Goal: Communication & Community: Answer question/provide support

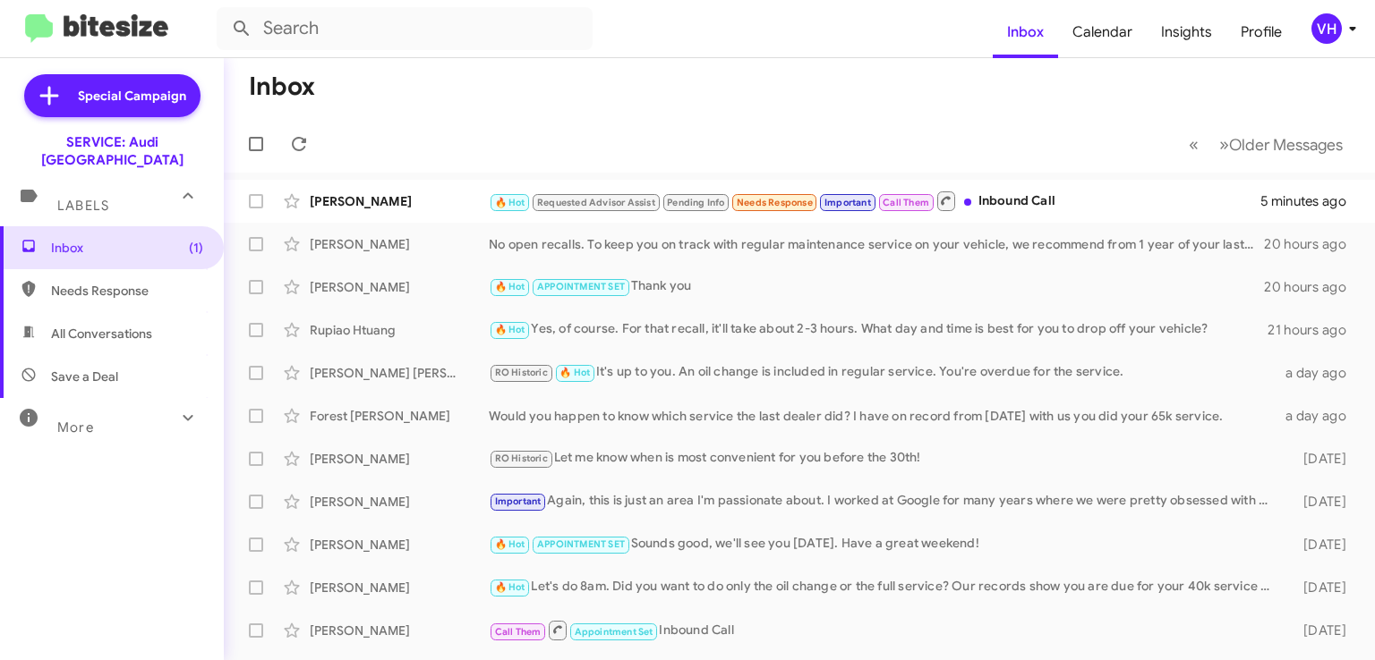
click at [371, 187] on div "[PERSON_NAME] 🔥 Hot Requested Advisor Assist Pending Info Needs Response Import…" at bounding box center [799, 201] width 1122 height 36
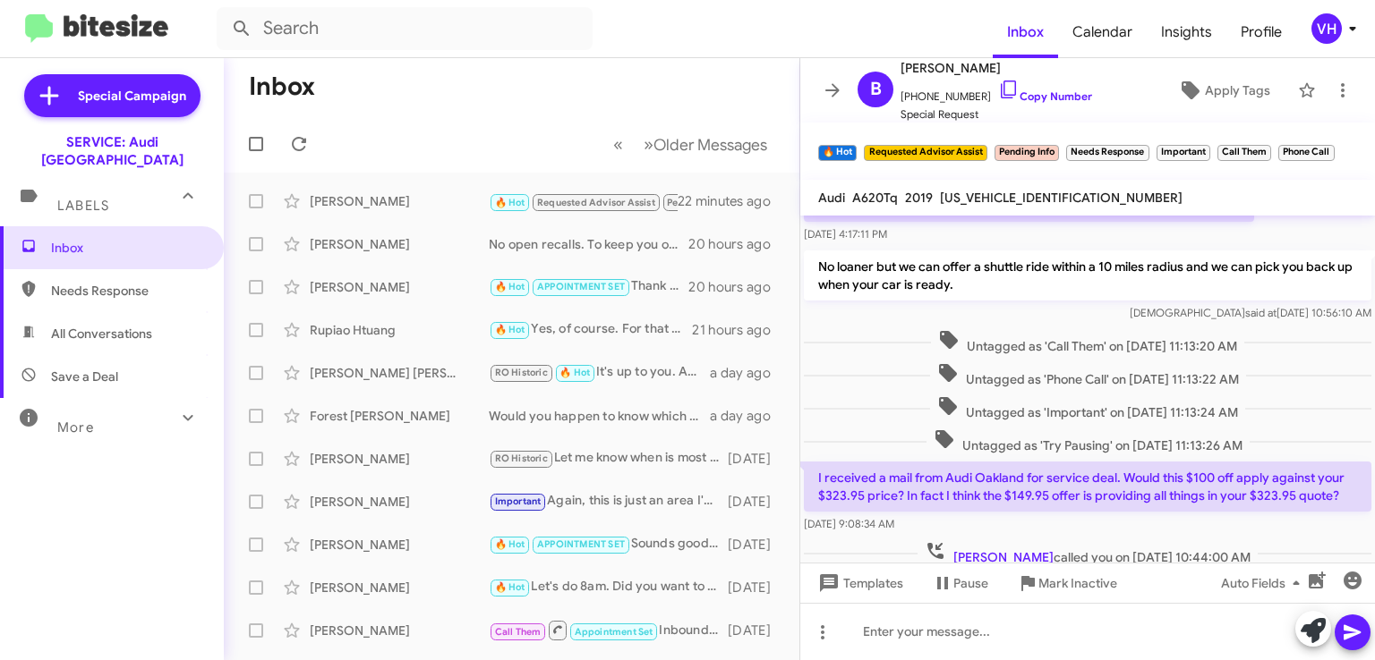
scroll to position [3469, 0]
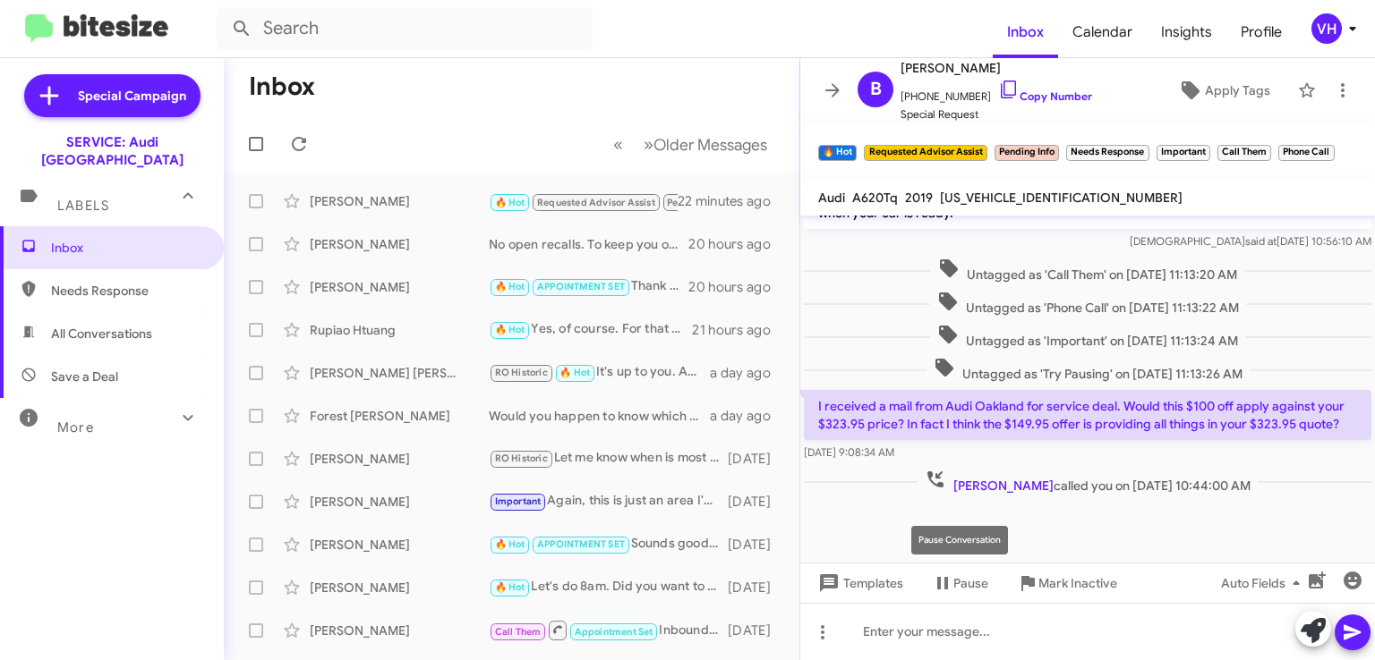
click at [988, 548] on mat-tooltip-component "Pause Conversation" at bounding box center [960, 541] width 122 height 54
click at [870, 360] on div "Untagged as 'Try Pausing' on [DATE] 11:13:26 AM" at bounding box center [1087, 370] width 567 height 26
click at [1063, 547] on mat-tooltip-component "Mark Inactive" at bounding box center [1065, 541] width 95 height 54
click at [945, 532] on div at bounding box center [1087, 605] width 575 height 215
click at [1221, 444] on div "[DATE] 9:08:34 AM" at bounding box center [1087, 453] width 567 height 18
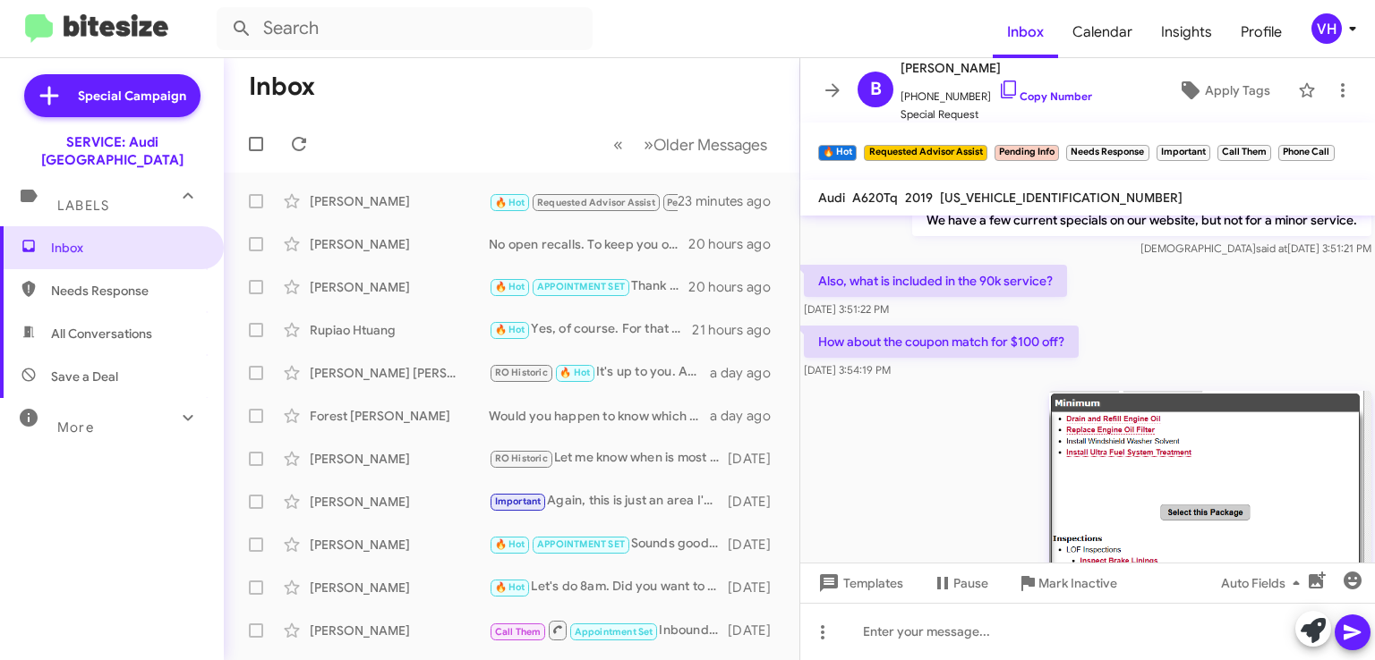
scroll to position [2663, 0]
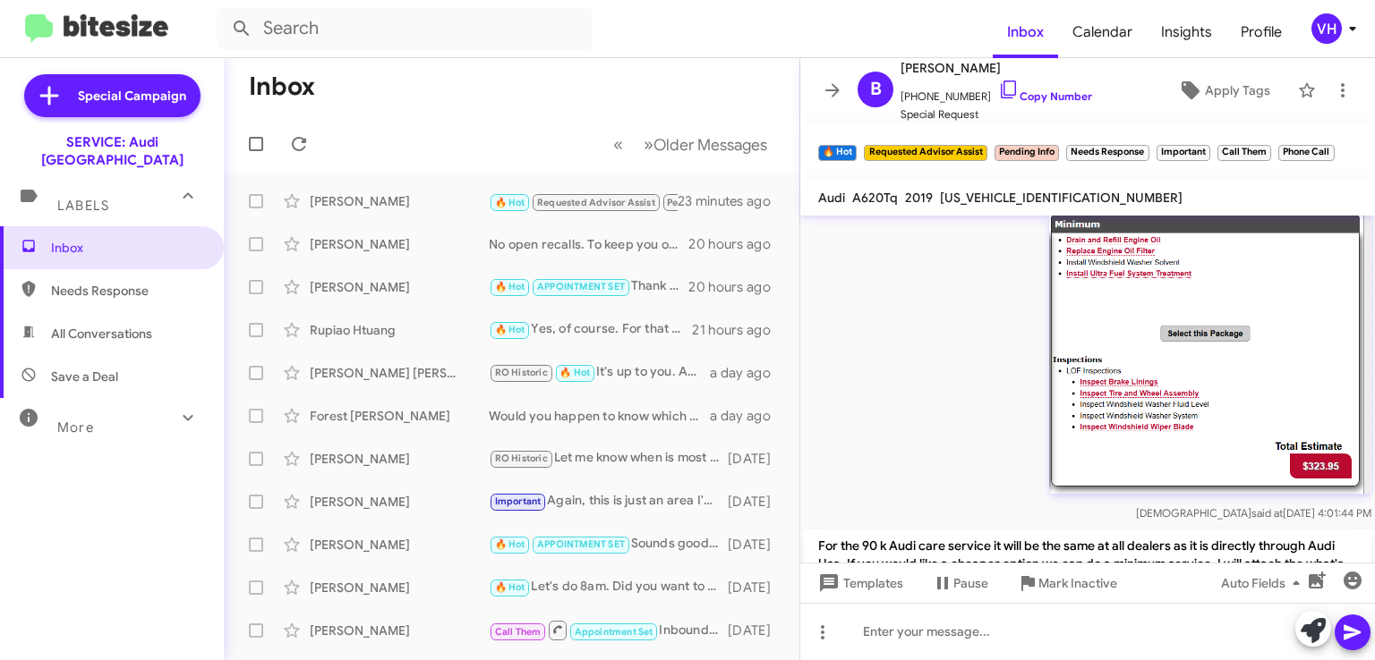
click at [1260, 392] on img at bounding box center [1210, 353] width 322 height 282
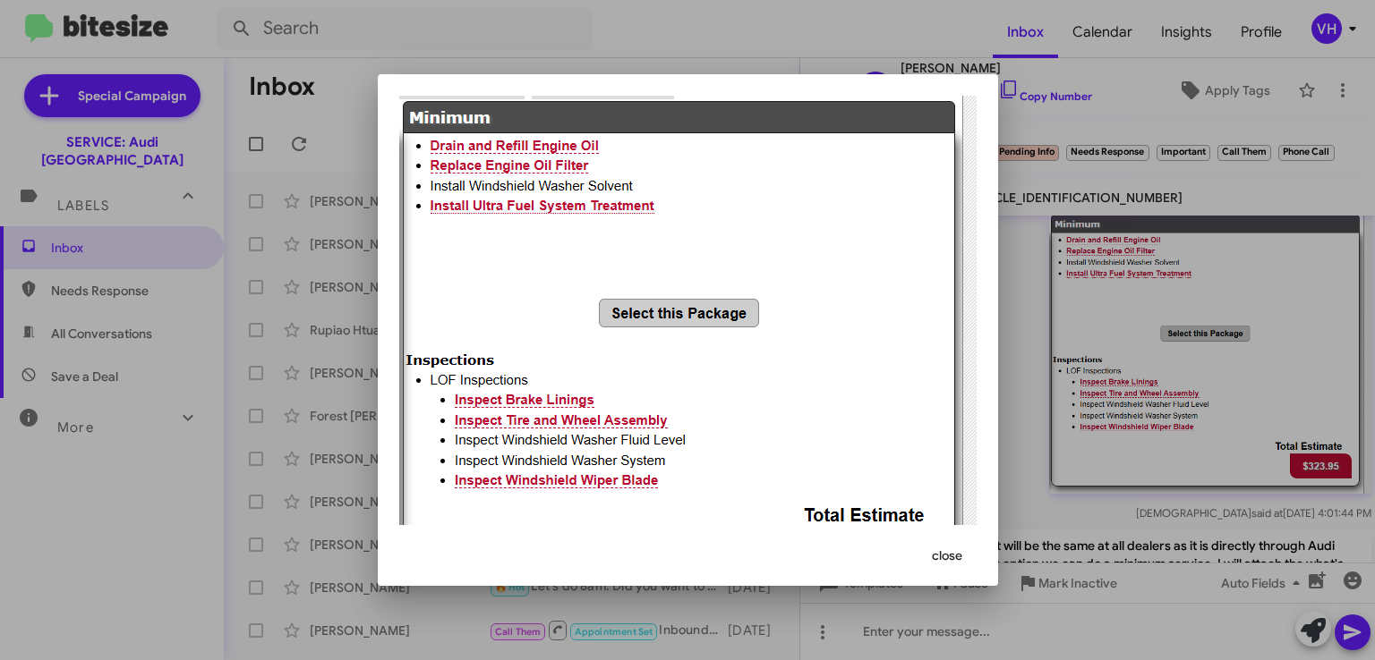
click at [1217, 393] on div at bounding box center [687, 330] width 1375 height 660
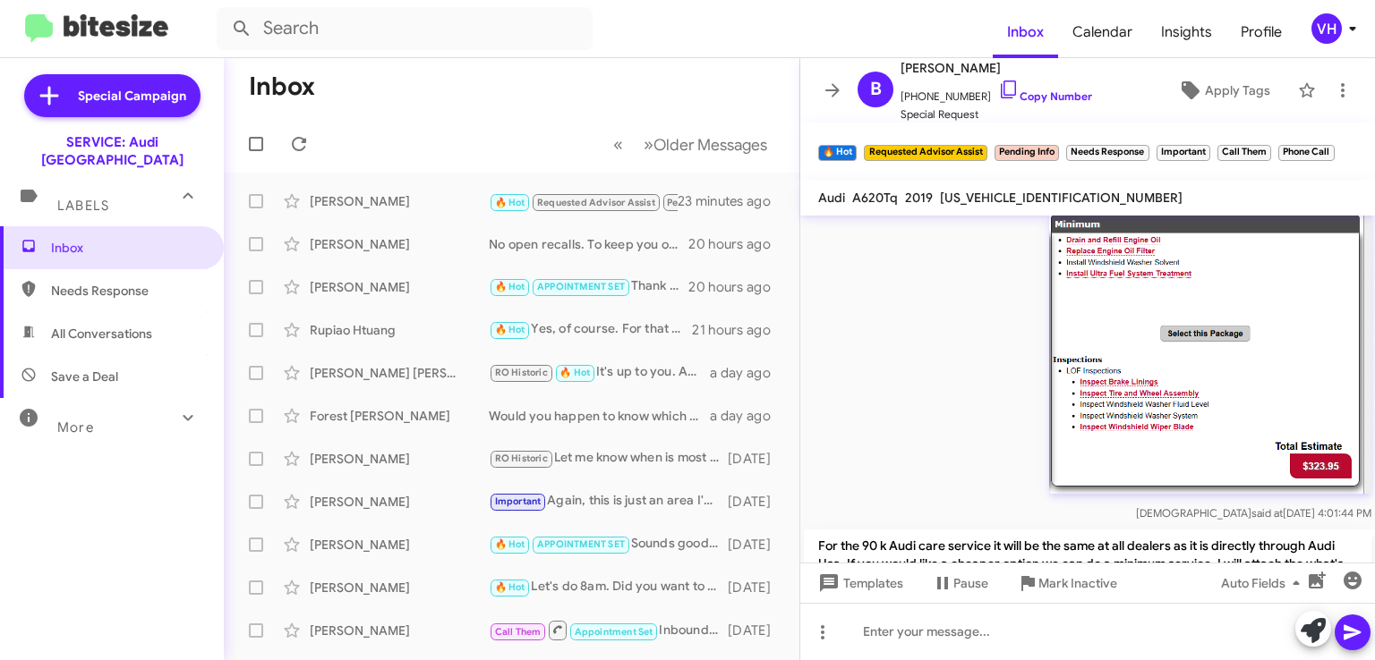
click at [999, 200] on span "[US_VEHICLE_IDENTIFICATION_NUMBER]" at bounding box center [1061, 198] width 243 height 16
copy span "[US_VEHICLE_IDENTIFICATION_NUMBER]"
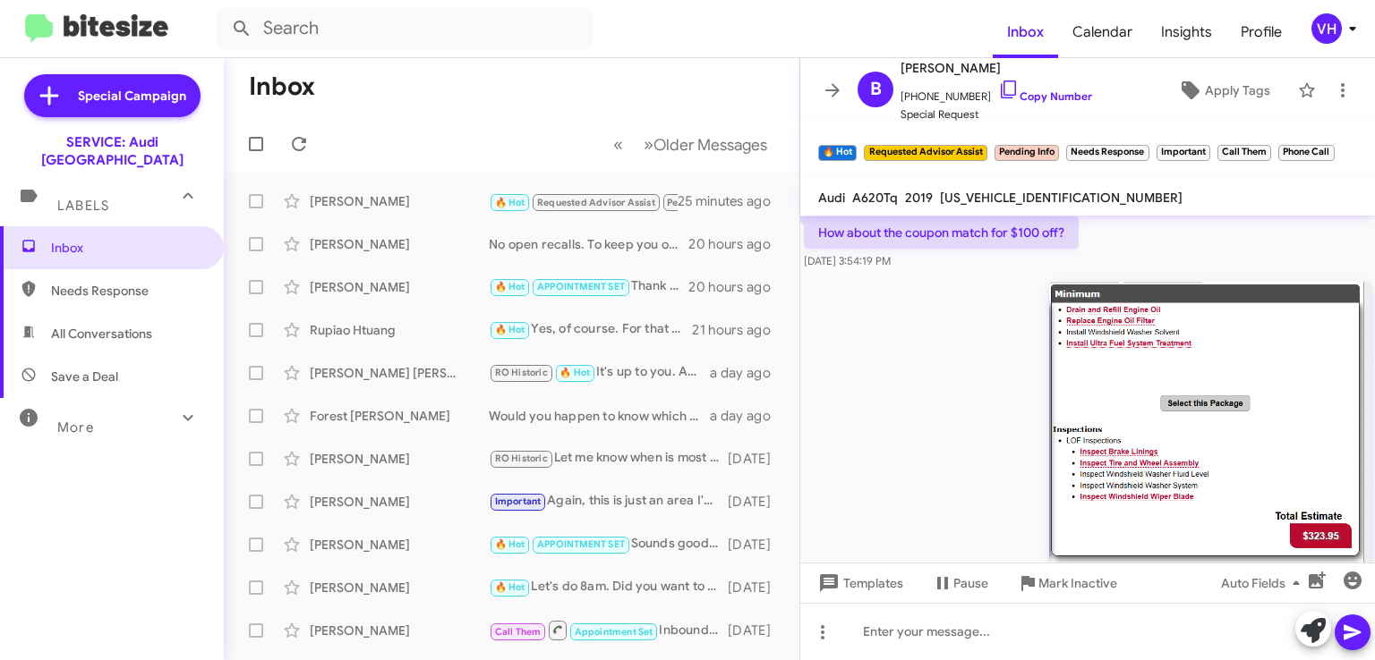
scroll to position [2623, 0]
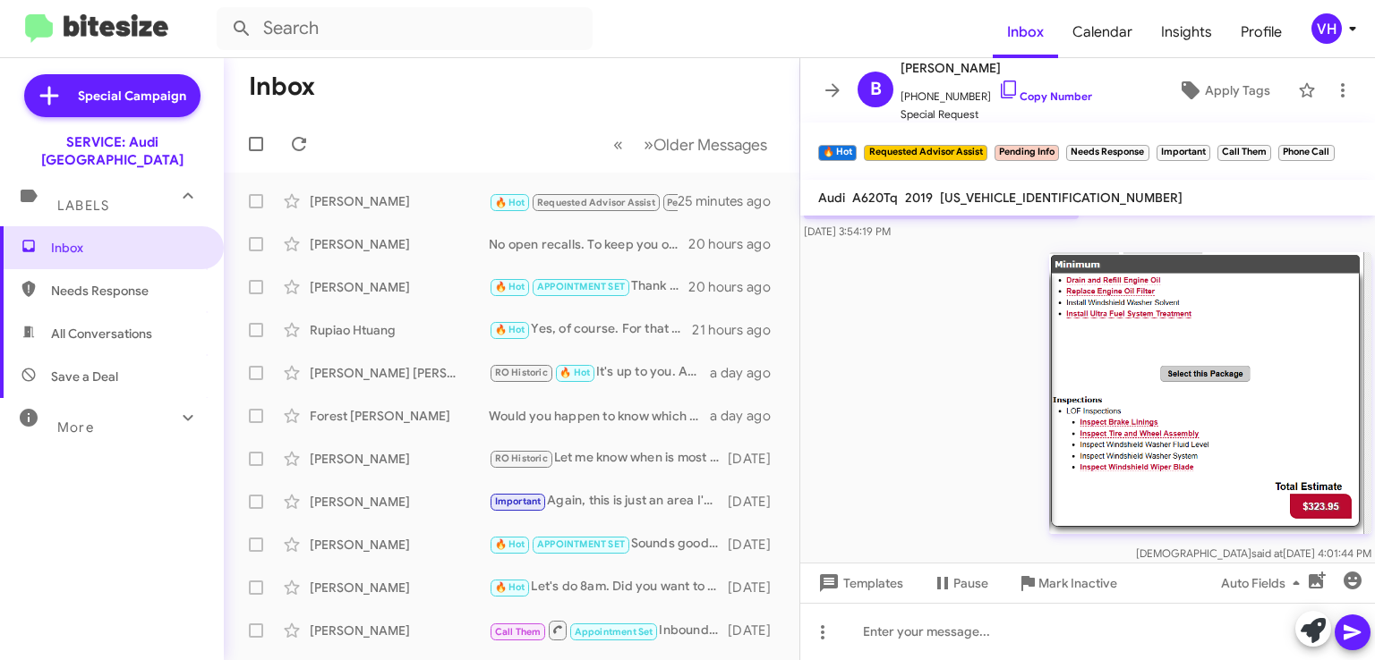
click at [1092, 343] on img at bounding box center [1210, 393] width 322 height 282
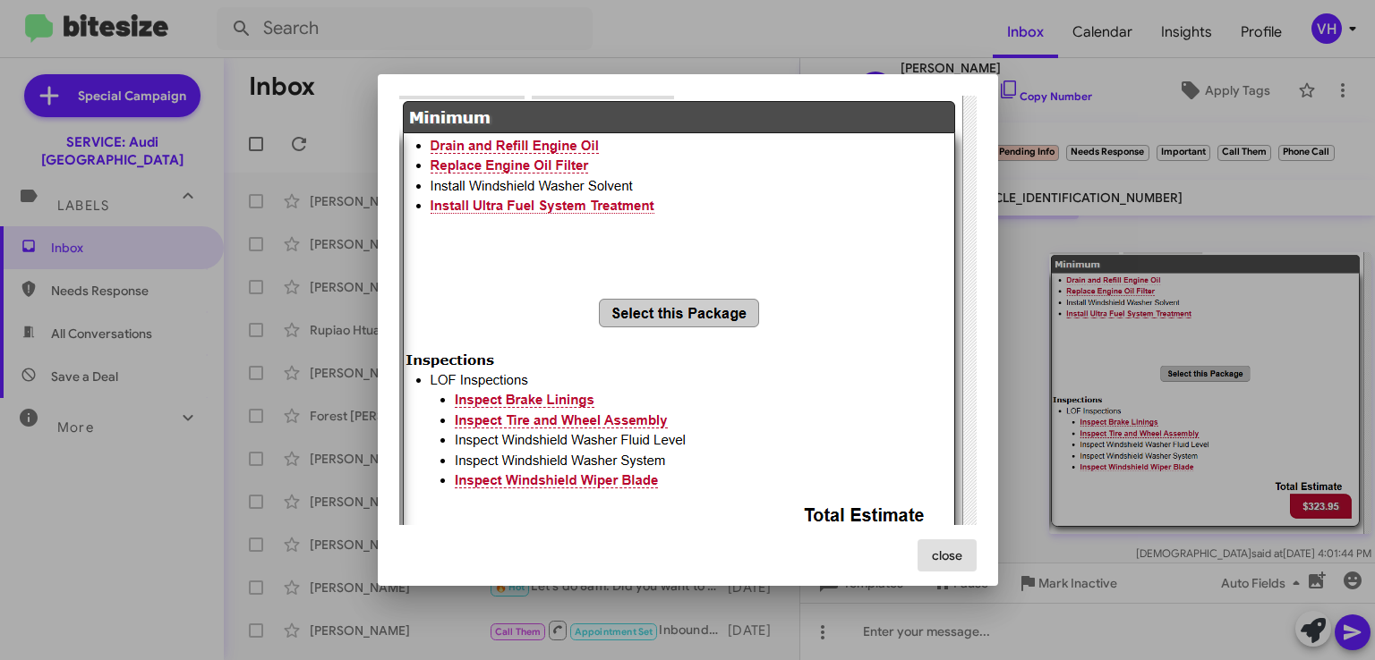
click at [566, 272] on img at bounding box center [687, 348] width 577 height 505
click at [1117, 319] on div at bounding box center [687, 330] width 1375 height 660
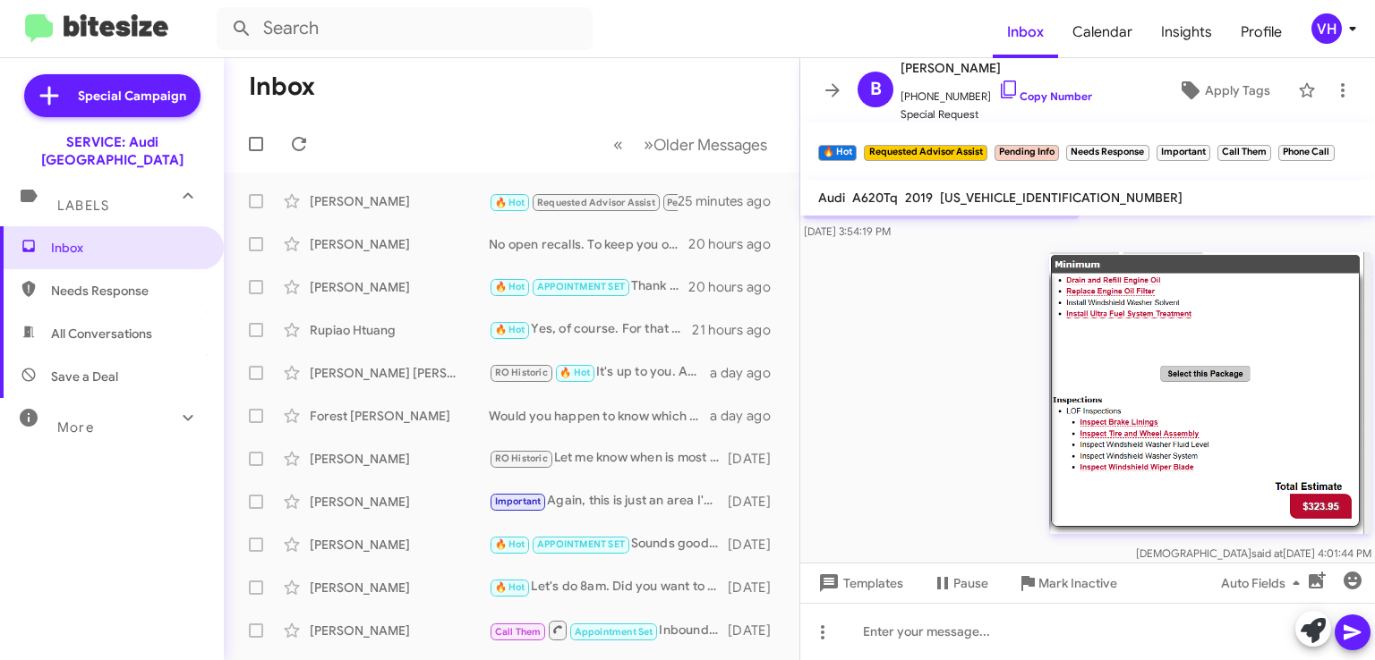
click at [1161, 373] on img at bounding box center [1210, 393] width 322 height 282
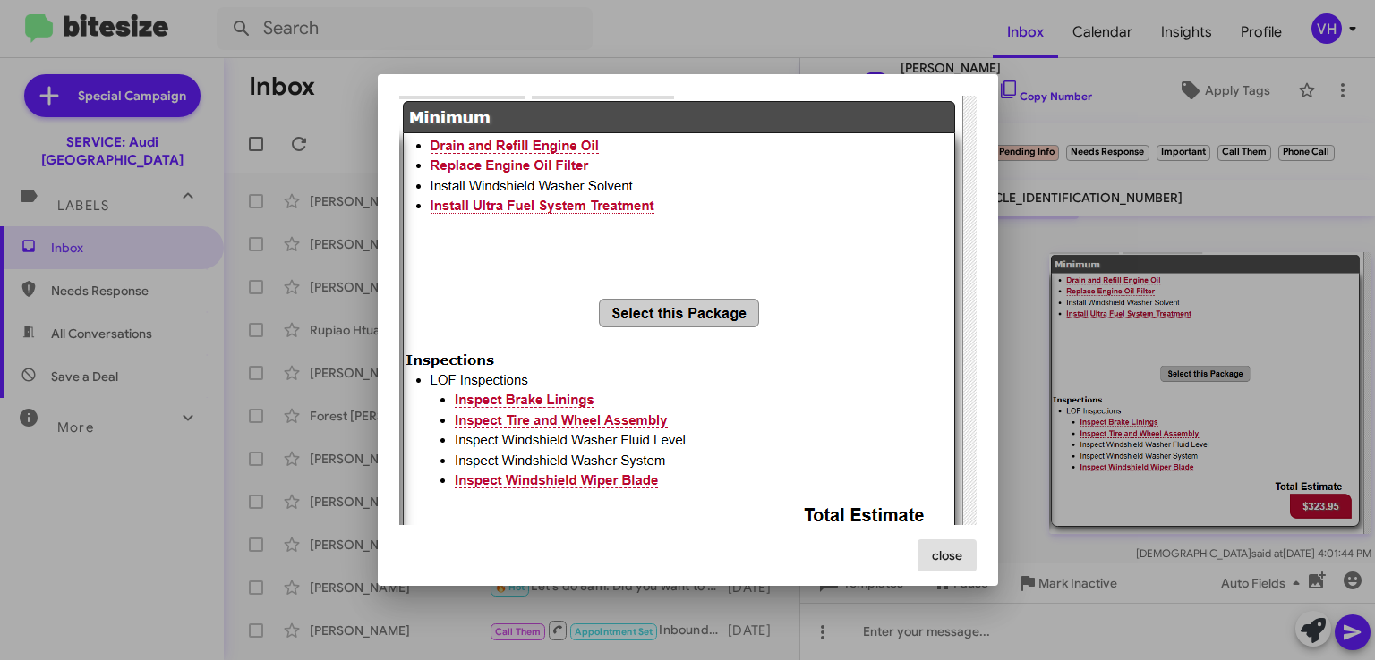
click at [1044, 377] on div at bounding box center [687, 330] width 1375 height 660
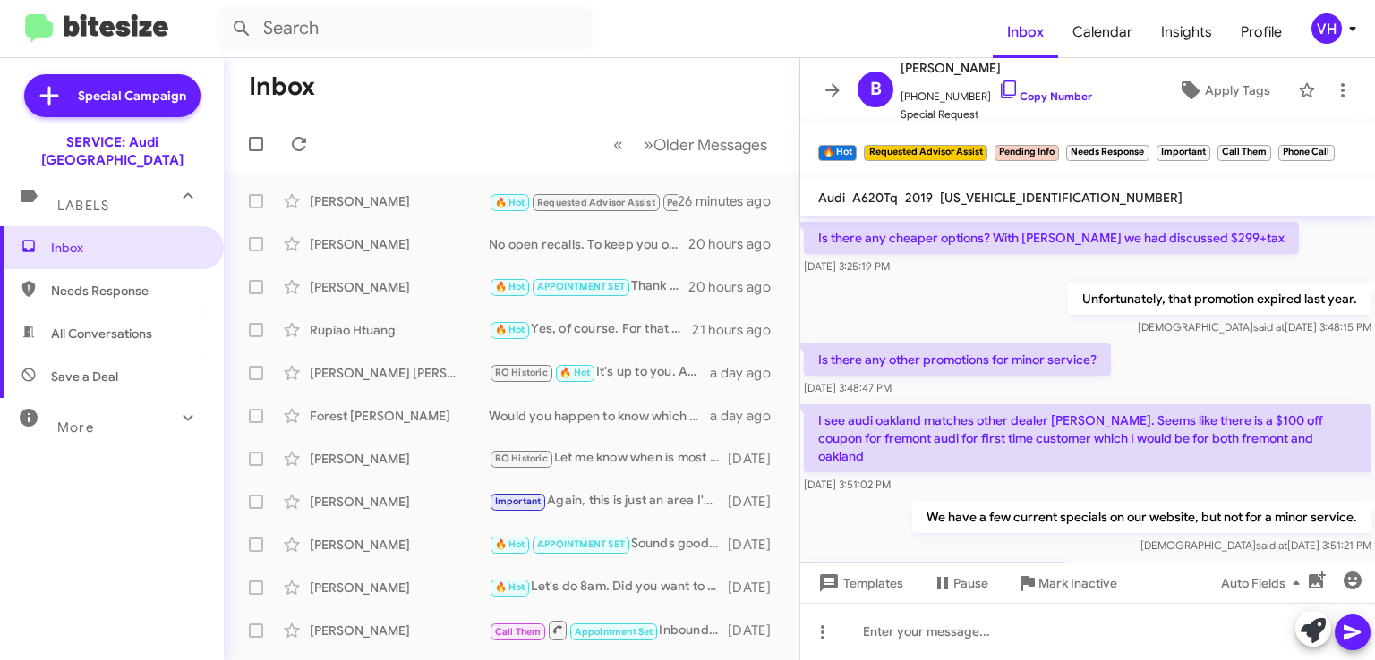
scroll to position [2179, 0]
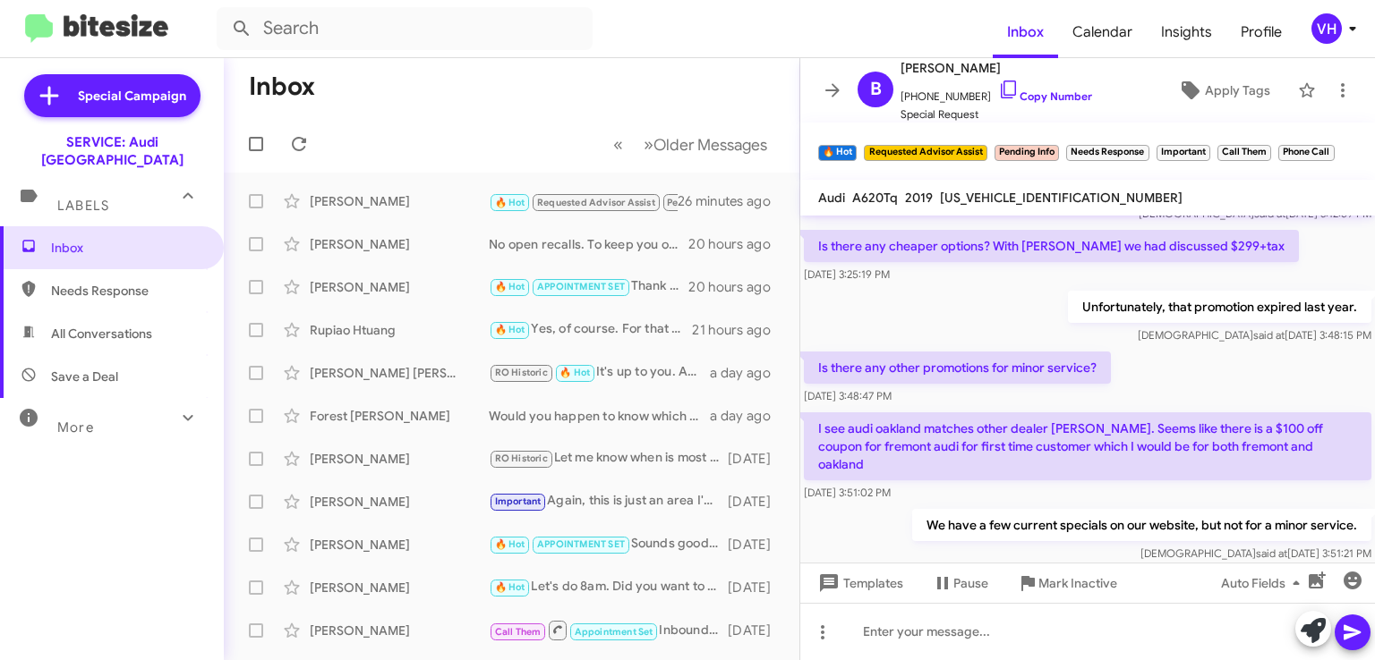
click at [1371, 563] on div "Templates Pause Mark Inactive Auto Fields" at bounding box center [1087, 583] width 575 height 40
click at [1372, 565] on div "Templates Pause Mark Inactive Auto Fields" at bounding box center [1087, 583] width 575 height 40
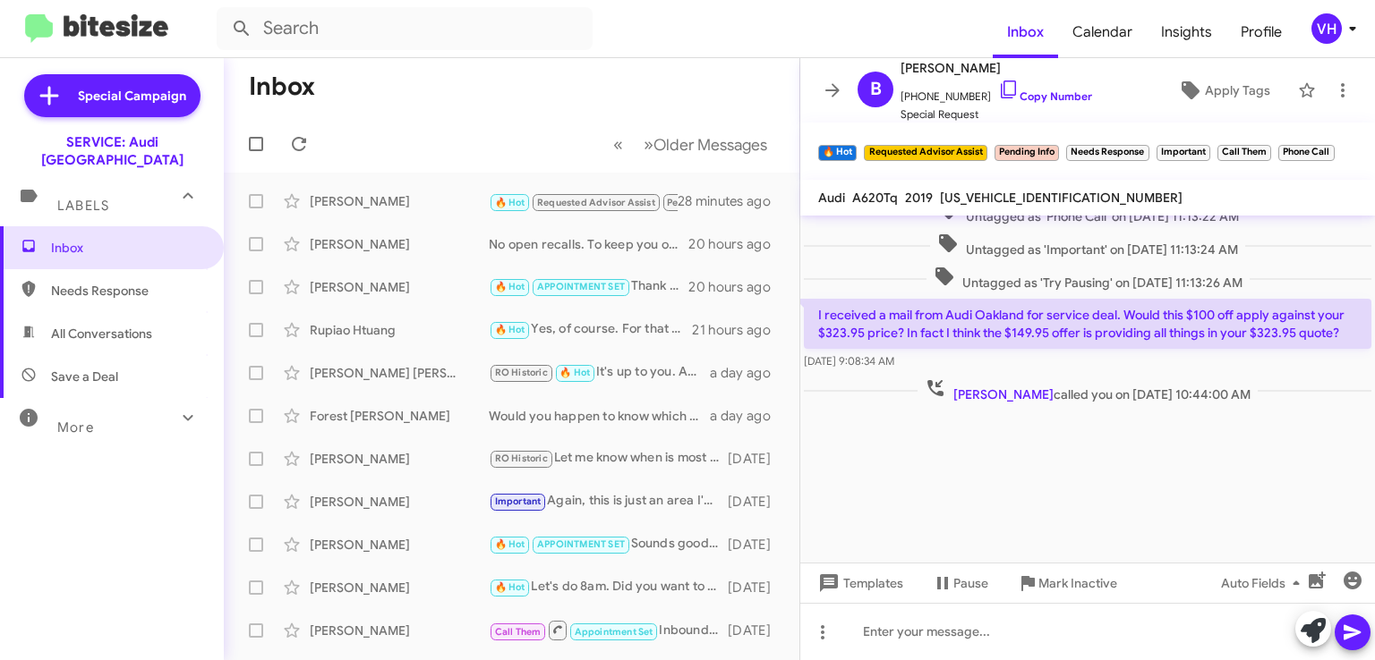
scroll to position [3578, 0]
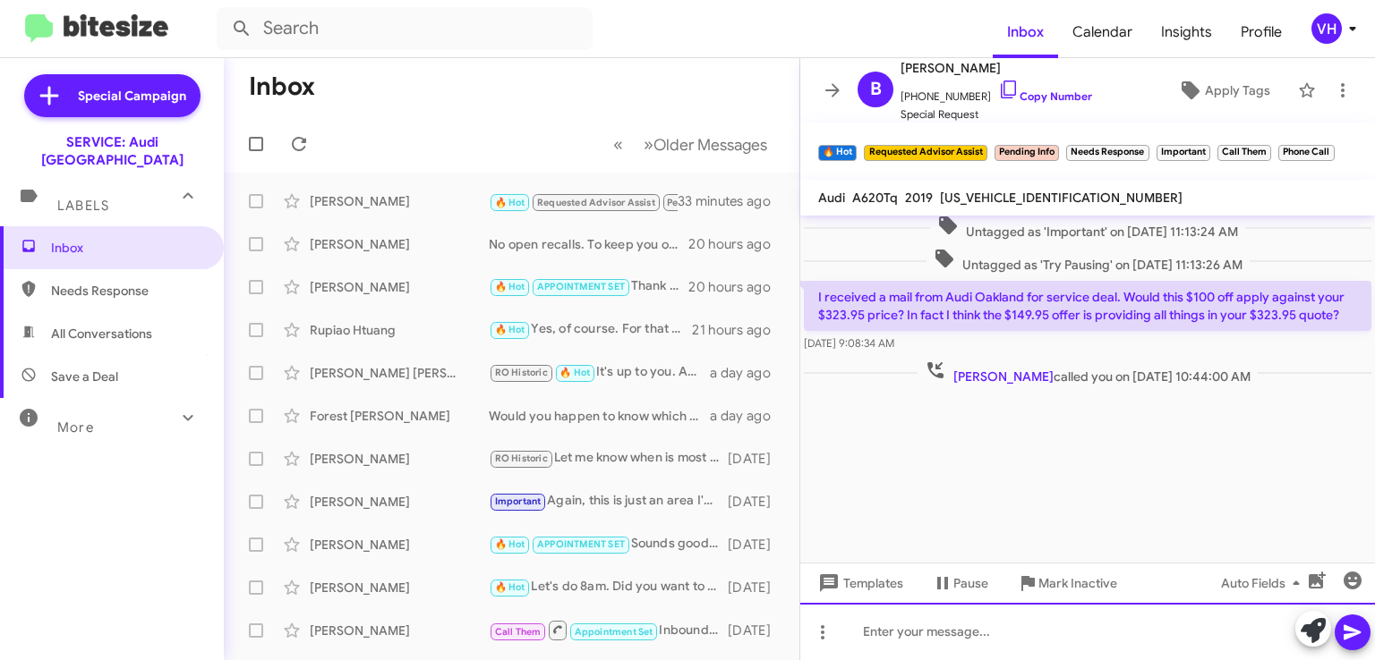
click at [1185, 635] on div at bounding box center [1087, 631] width 575 height 57
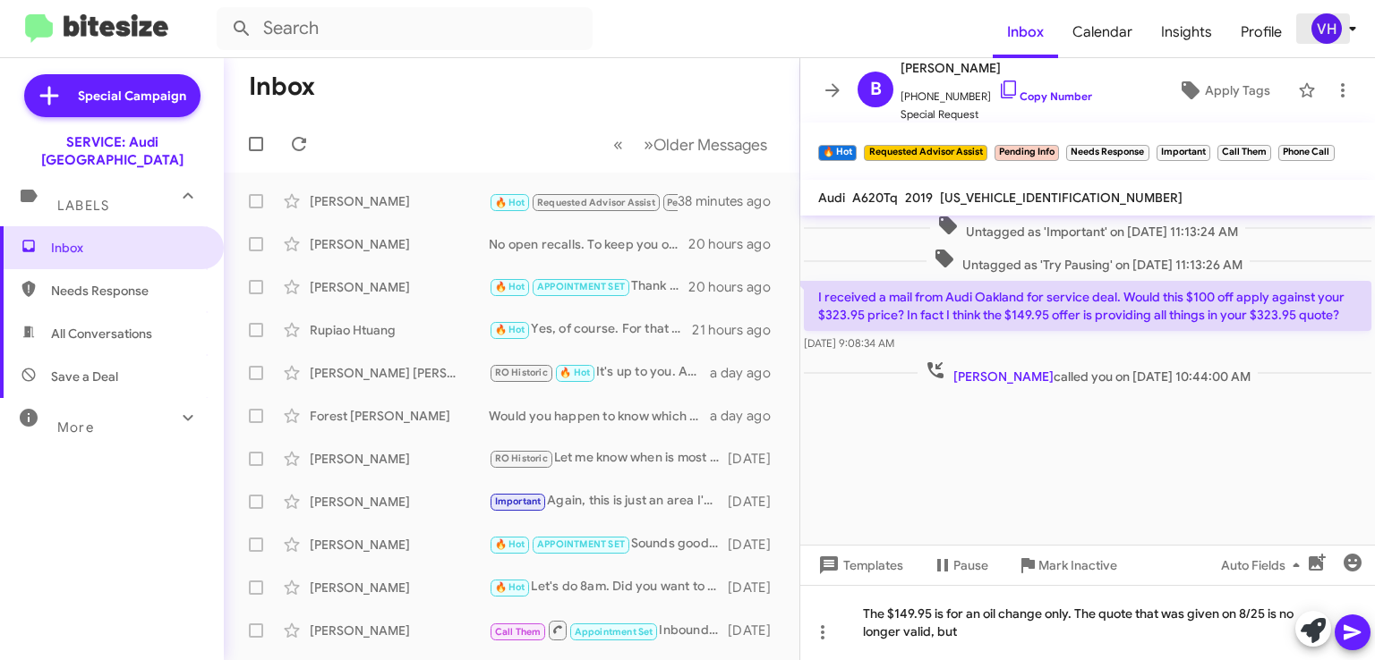
click at [1358, 21] on icon at bounding box center [1352, 28] width 21 height 21
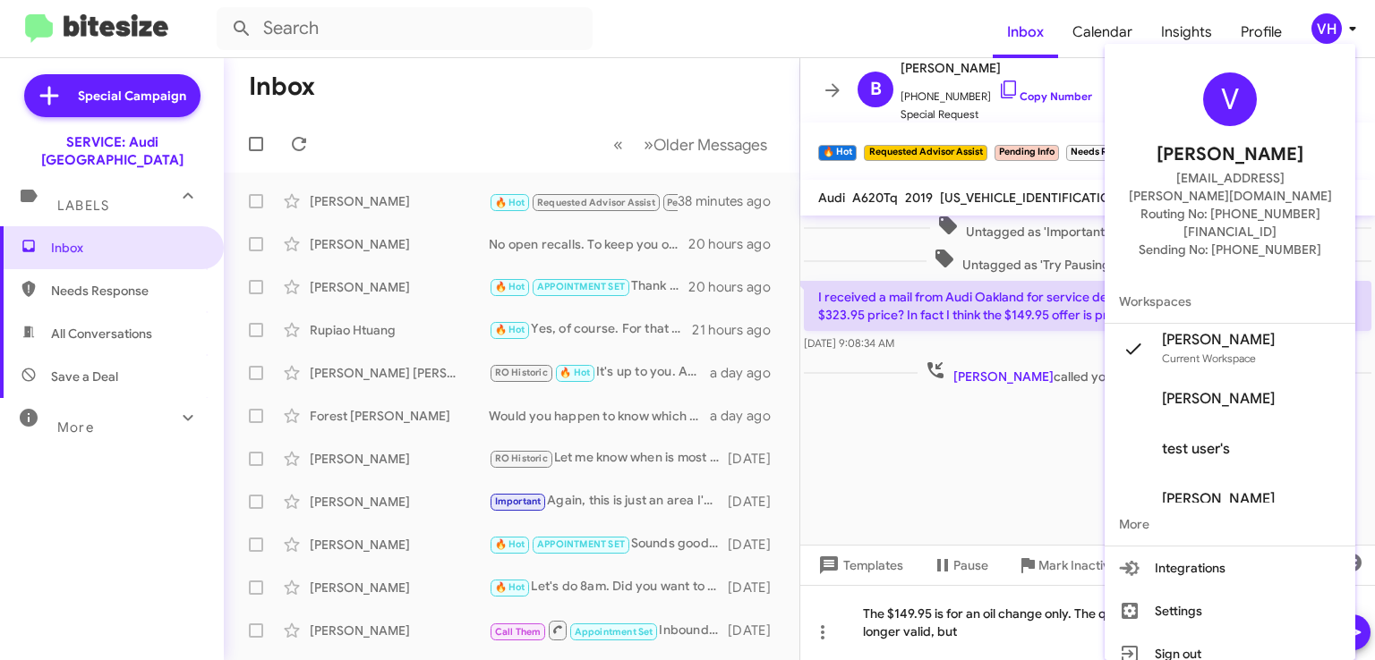
click at [981, 505] on div at bounding box center [687, 330] width 1375 height 660
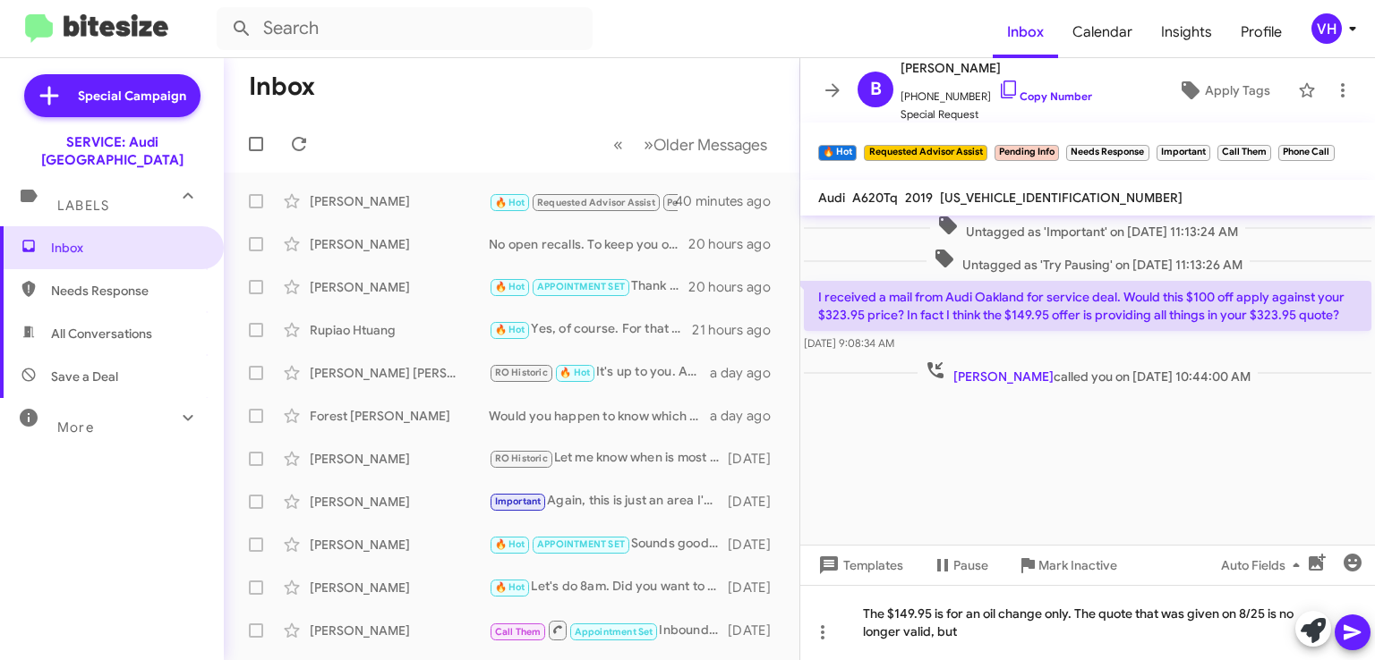
drag, startPoint x: 1157, startPoint y: 285, endPoint x: 1359, endPoint y: 302, distance: 202.0
click at [1359, 302] on div "I received a mail from Audi Oakland for service deal. Would this $100 off apply…" at bounding box center [1087, 316] width 575 height 79
click at [1332, 302] on p "I received a mail from Audi Oakland for service deal. Would this $100 off apply…" at bounding box center [1087, 306] width 567 height 50
drag, startPoint x: 1120, startPoint y: 284, endPoint x: 1352, endPoint y: 303, distance: 232.6
click at [1352, 303] on p "I received a mail from Audi Oakland for service deal. Would this $100 off apply…" at bounding box center [1087, 306] width 567 height 50
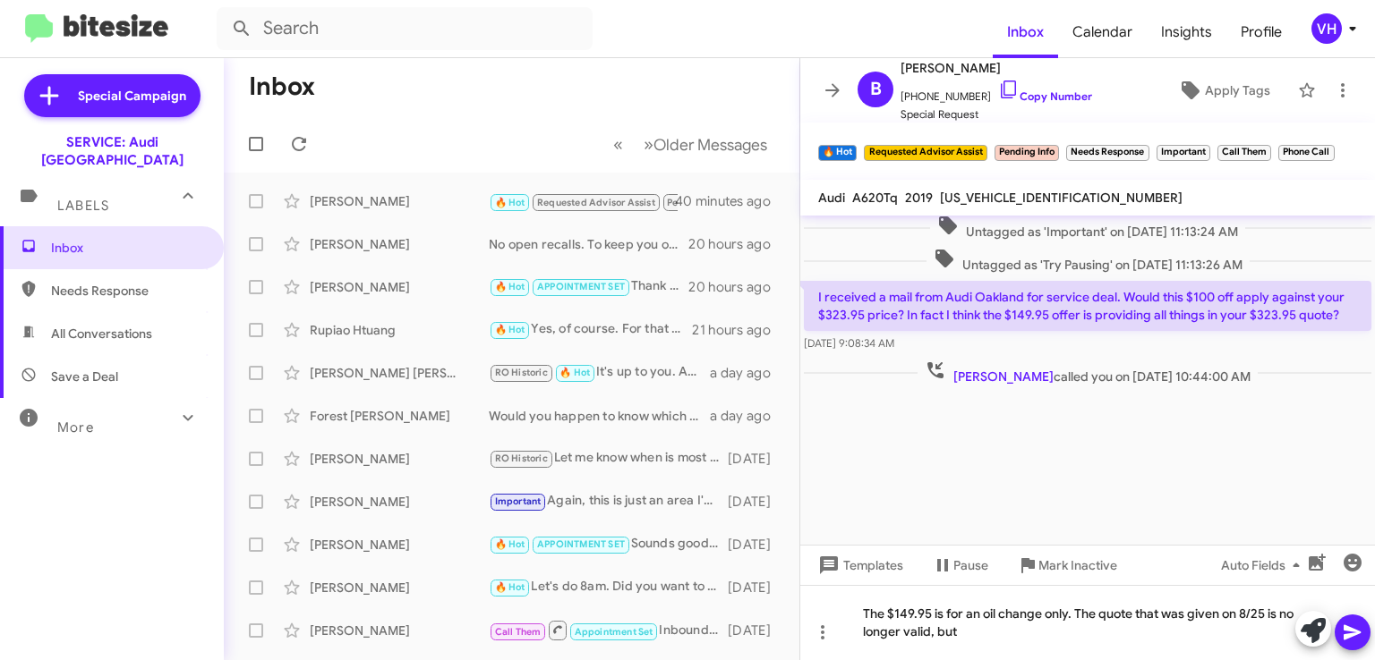
click at [1296, 290] on p "I received a mail from Audi Oakland for service deal. Would this $100 off apply…" at bounding box center [1087, 306] width 567 height 50
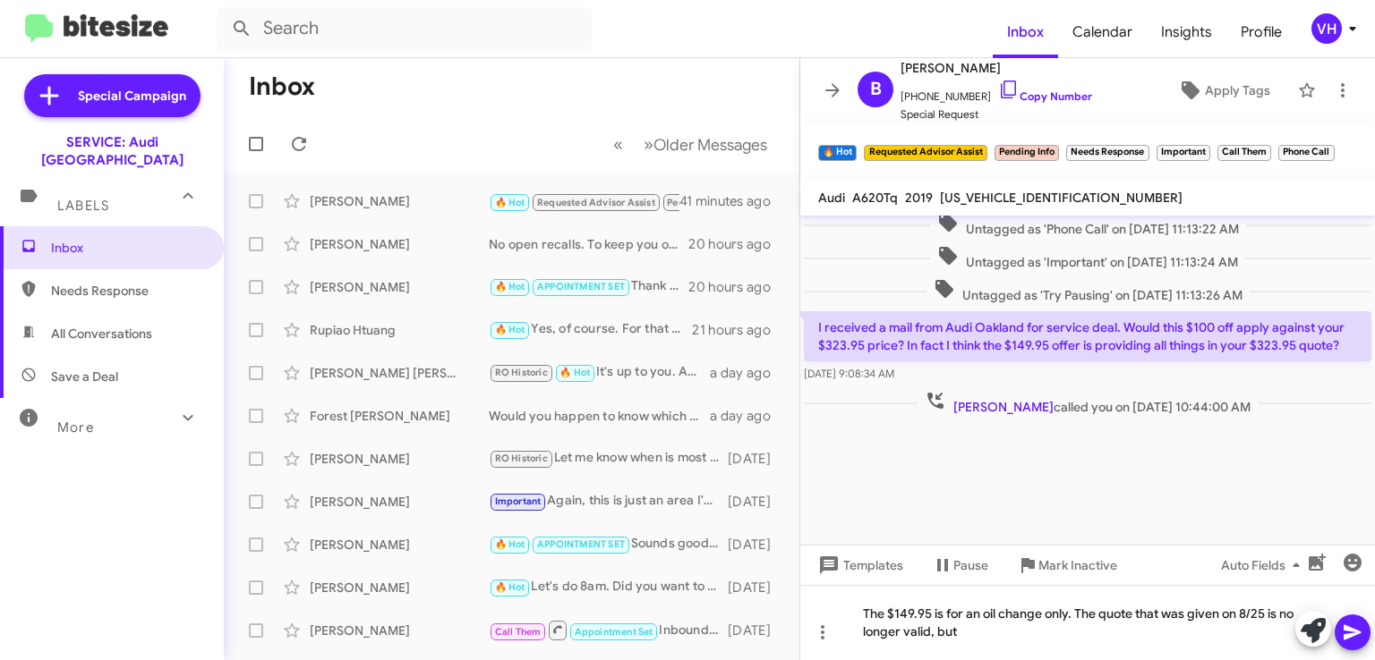
scroll to position [3625, 0]
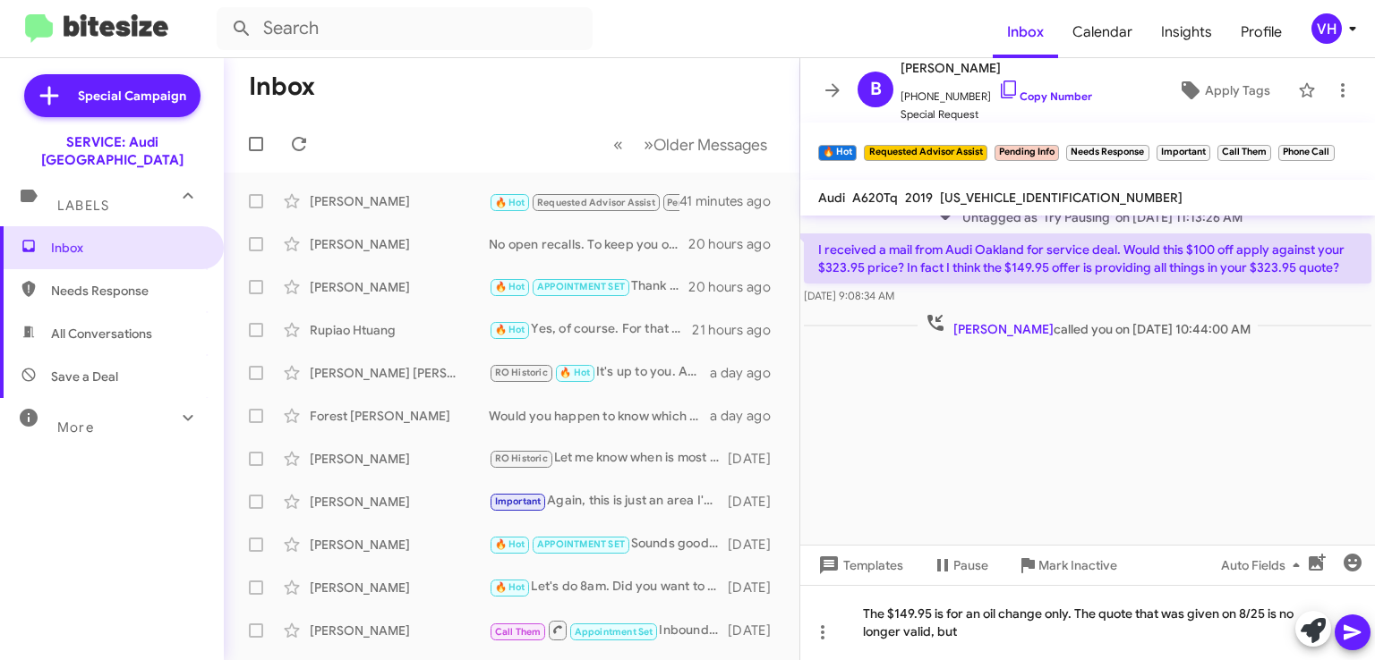
drag, startPoint x: 1151, startPoint y: 408, endPoint x: 1067, endPoint y: 238, distance: 189.7
click at [1067, 238] on cdk-virtual-scroll-viewport "Hi [PERSON_NAME], this is [PERSON_NAME], Service Manager at [GEOGRAPHIC_DATA]. …" at bounding box center [1087, 380] width 575 height 329
click at [1063, 234] on p "I received a mail from Audi Oakland for service deal. Would this $100 off apply…" at bounding box center [1087, 259] width 567 height 50
click at [844, 396] on div at bounding box center [1087, 449] width 575 height 215
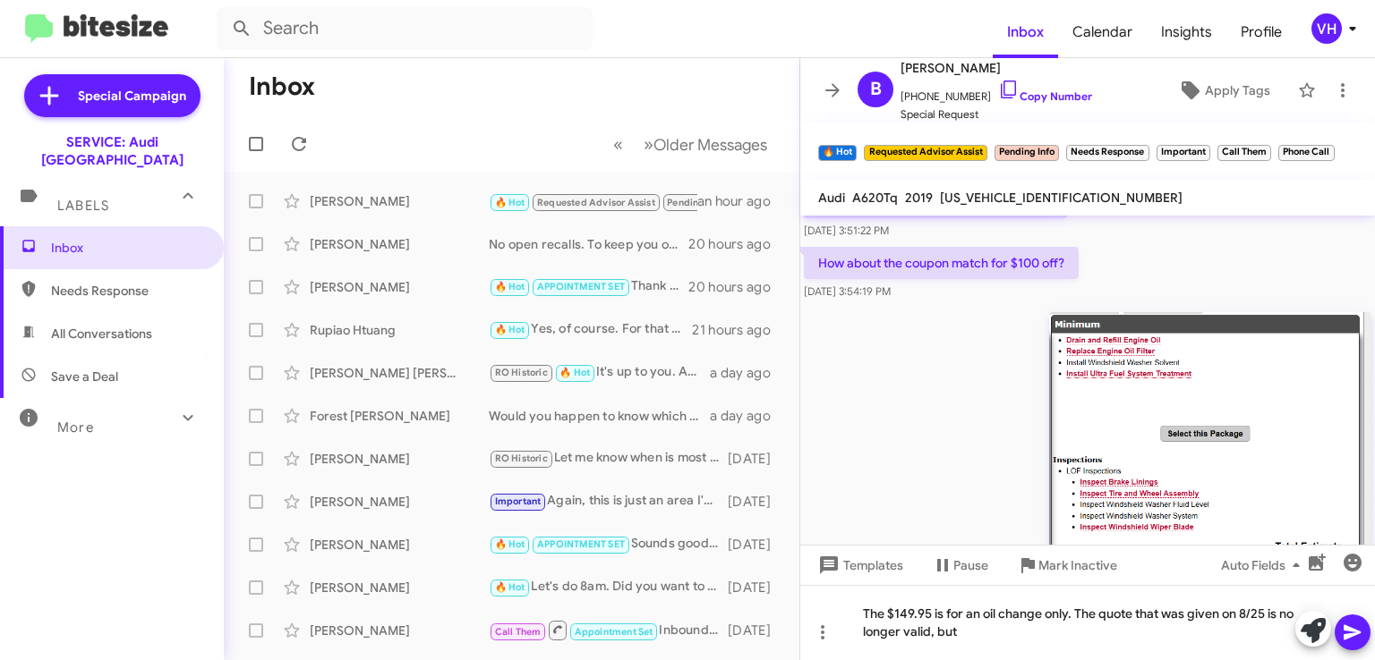
scroll to position [2653, 0]
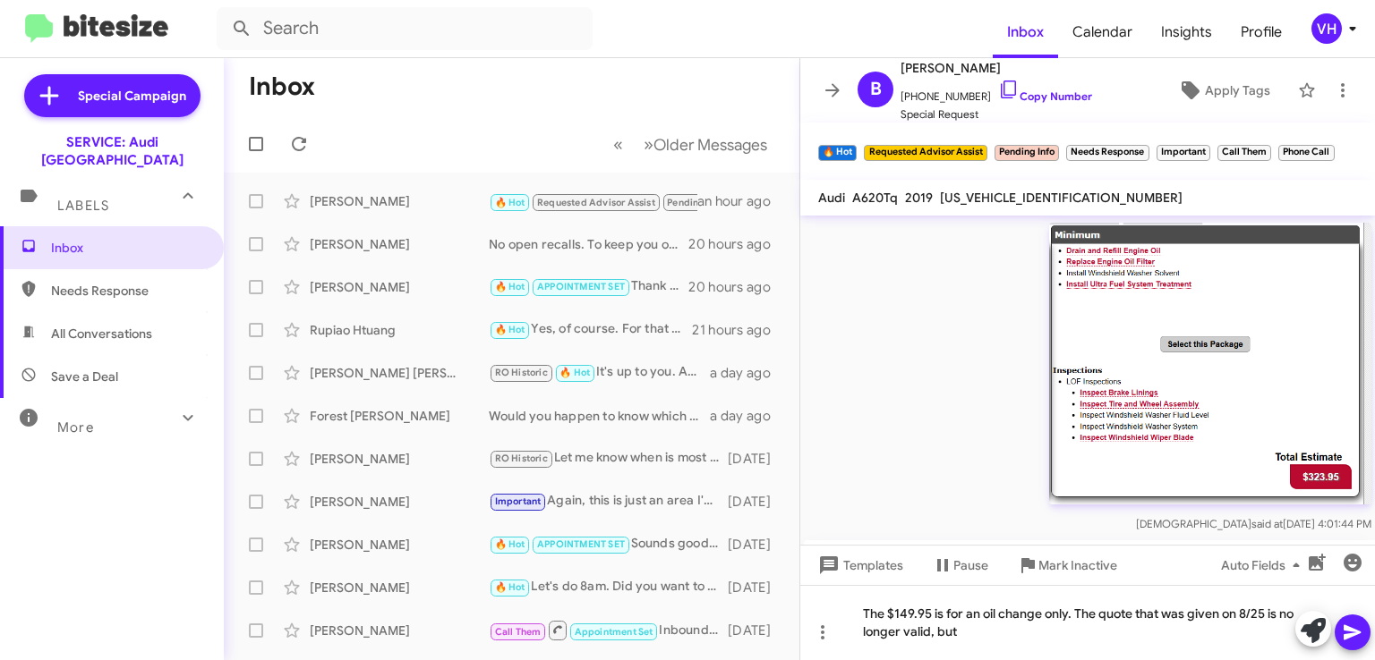
click at [1137, 385] on img at bounding box center [1210, 364] width 322 height 282
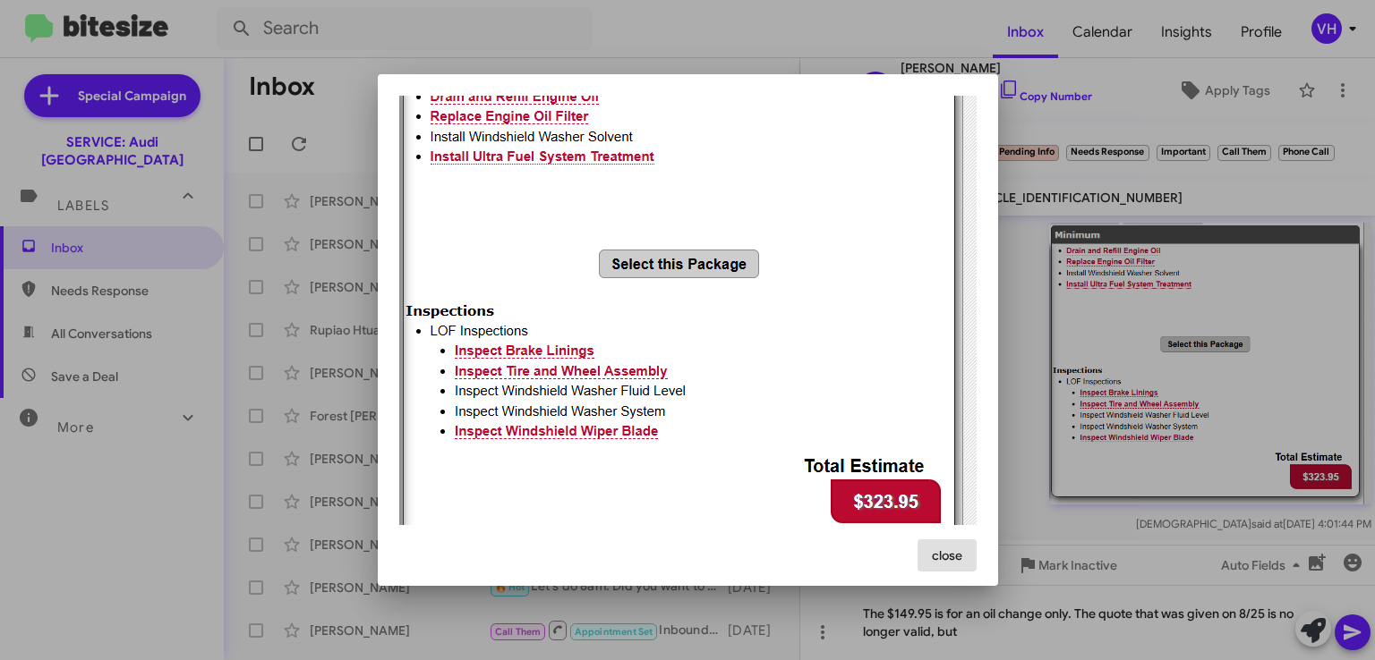
scroll to position [75, 0]
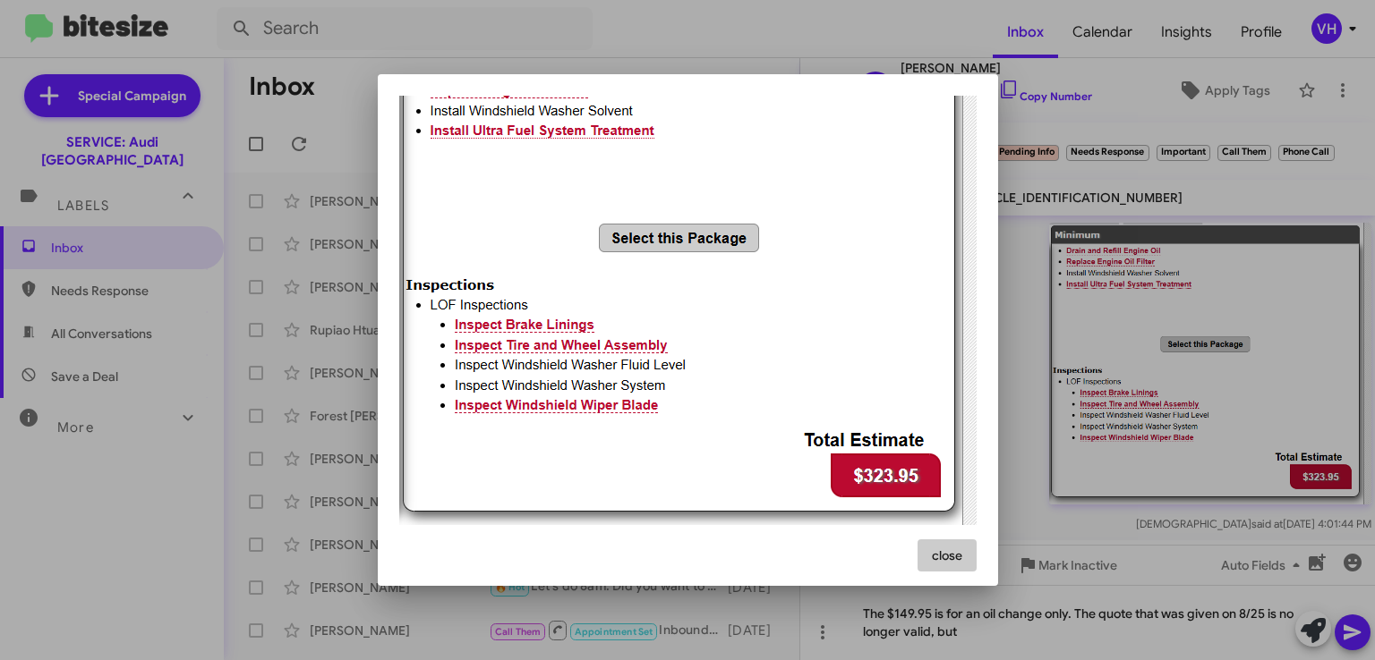
click at [970, 545] on button "close" at bounding box center [946, 556] width 59 height 32
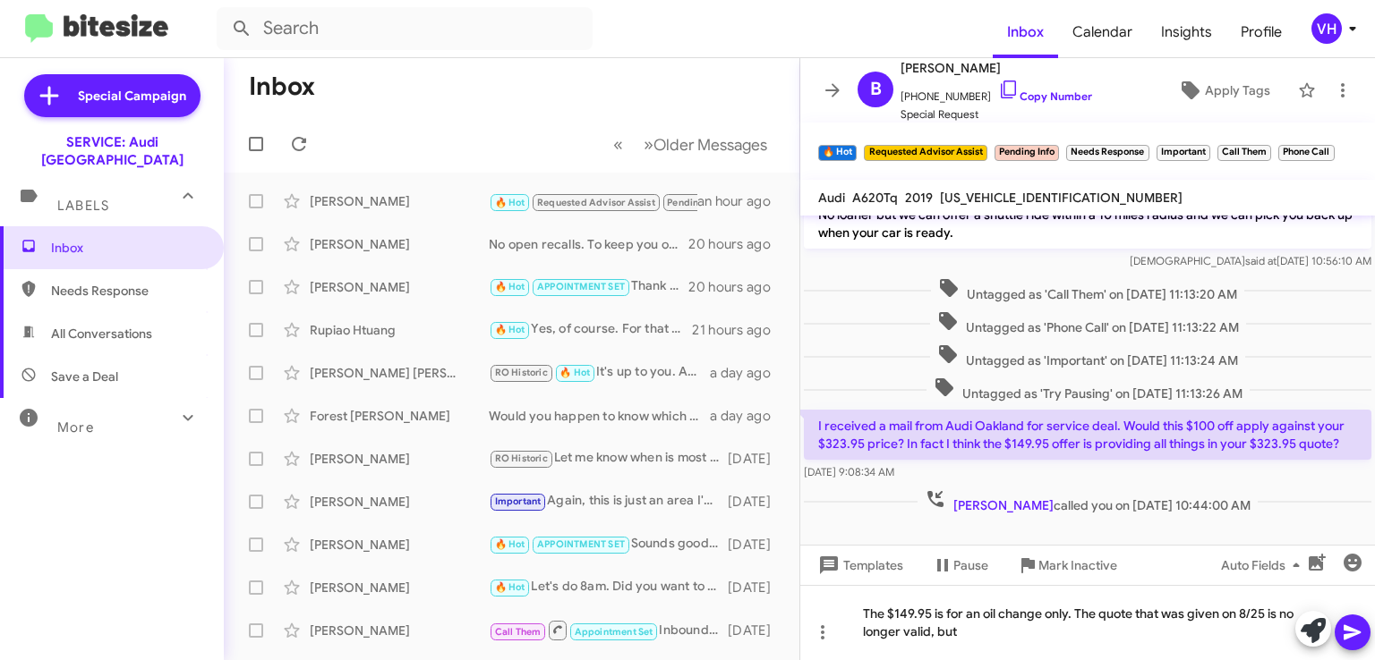
scroll to position [3446, 0]
click at [1326, 144] on span "×" at bounding box center [1330, 143] width 11 height 21
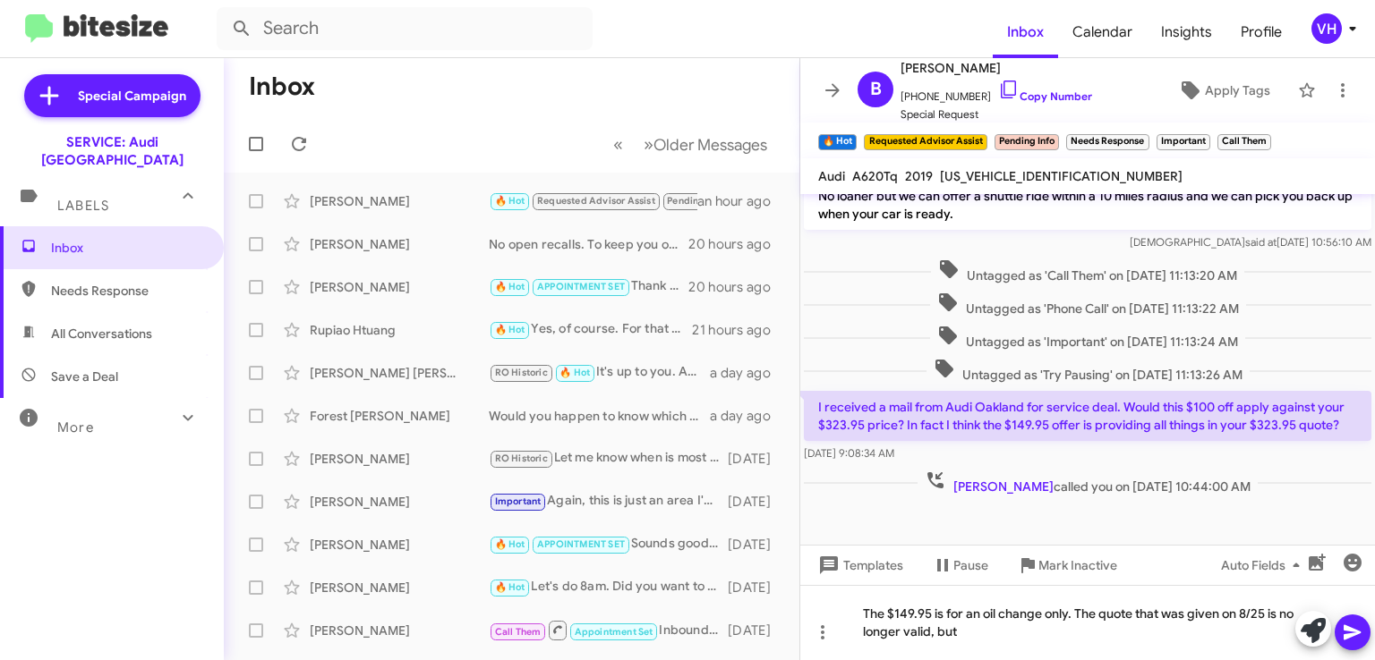
click at [1266, 137] on span "×" at bounding box center [1266, 133] width 11 height 21
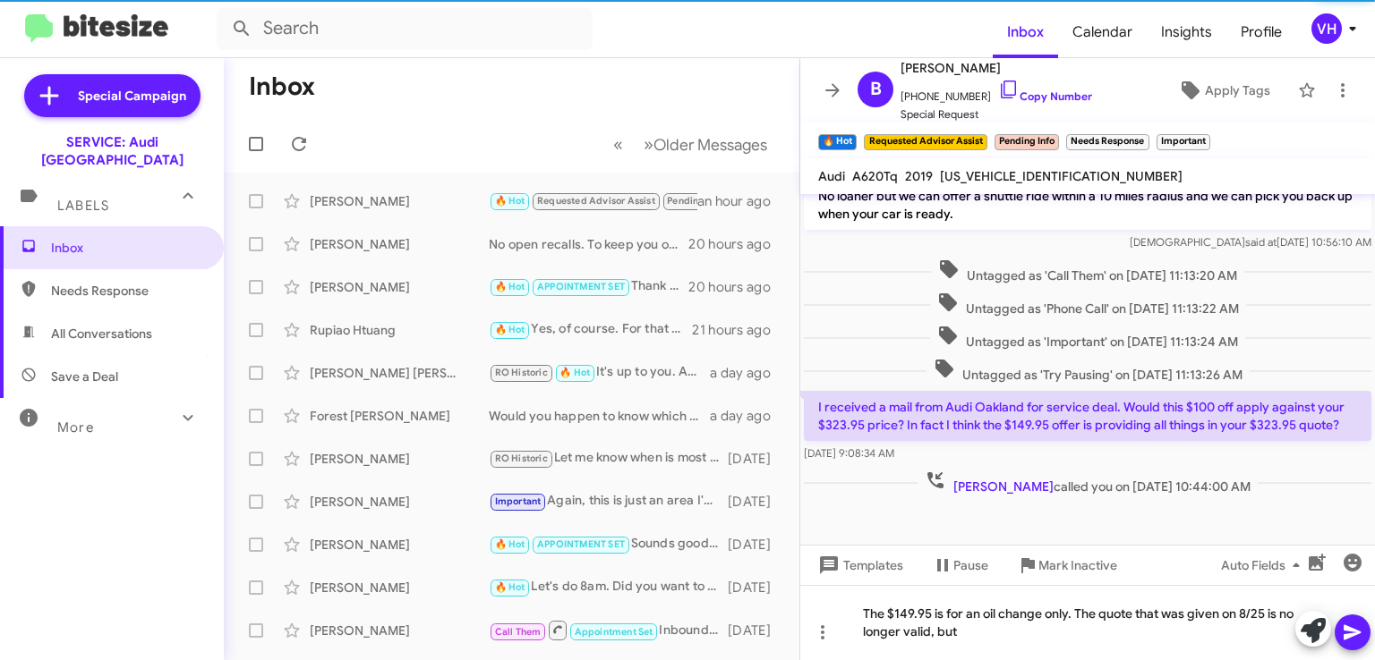
click at [1210, 132] on span "×" at bounding box center [1205, 133] width 11 height 21
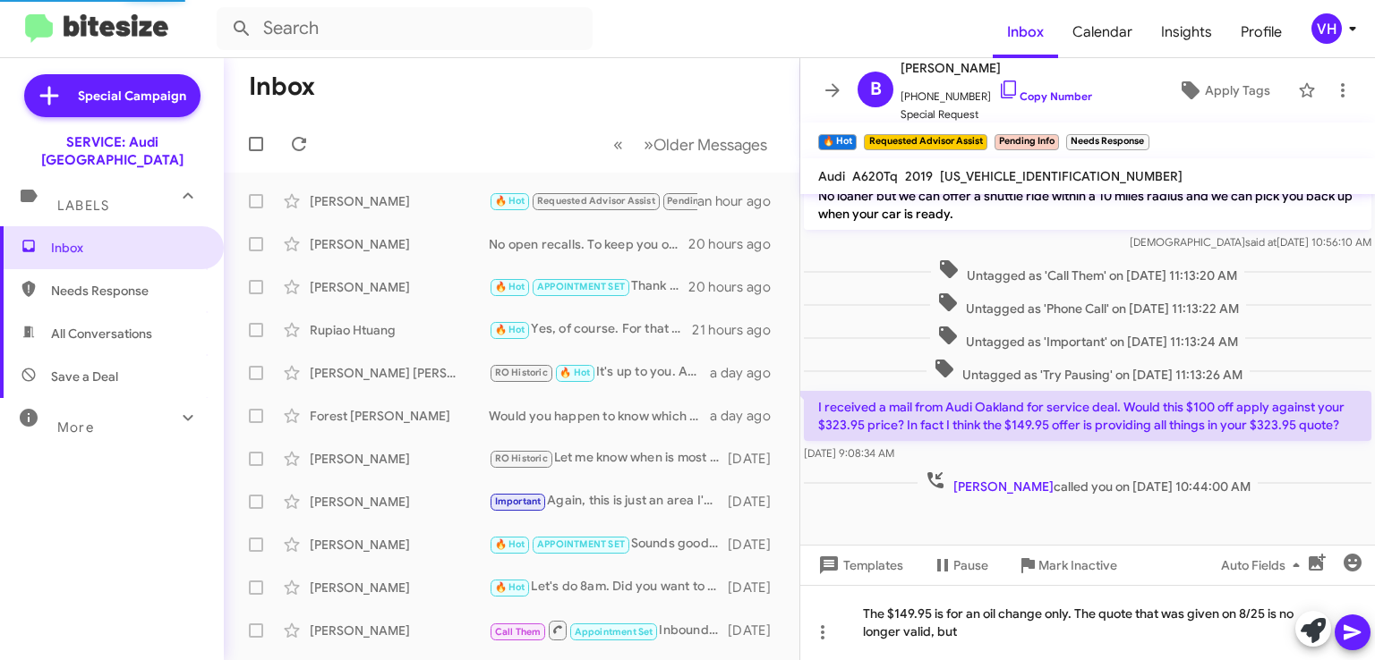
click at [1146, 127] on span "×" at bounding box center [1144, 133] width 11 height 21
click at [1053, 131] on span "×" at bounding box center [1054, 133] width 11 height 21
click at [986, 131] on span "×" at bounding box center [982, 133] width 11 height 21
click at [1227, 96] on span "Apply Tags" at bounding box center [1237, 90] width 65 height 32
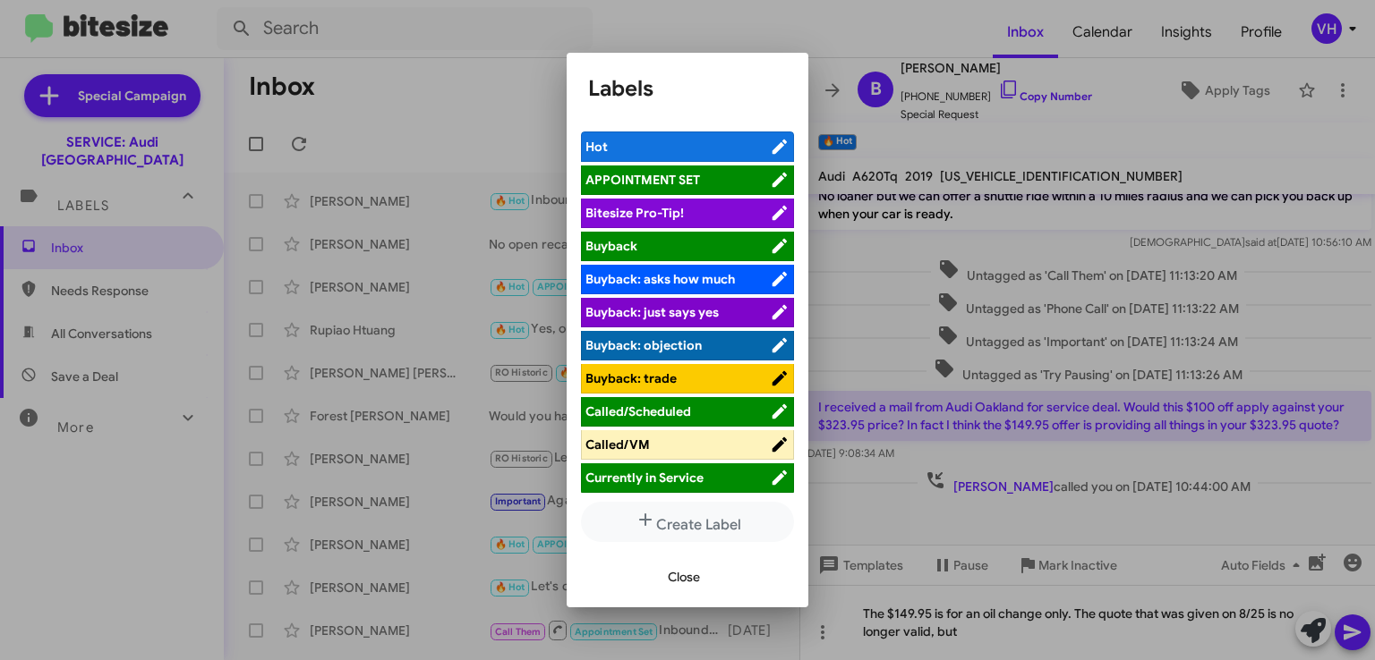
click at [684, 174] on span "APPOINTMENT SET" at bounding box center [642, 180] width 115 height 16
click at [670, 574] on span "Close" at bounding box center [684, 577] width 32 height 32
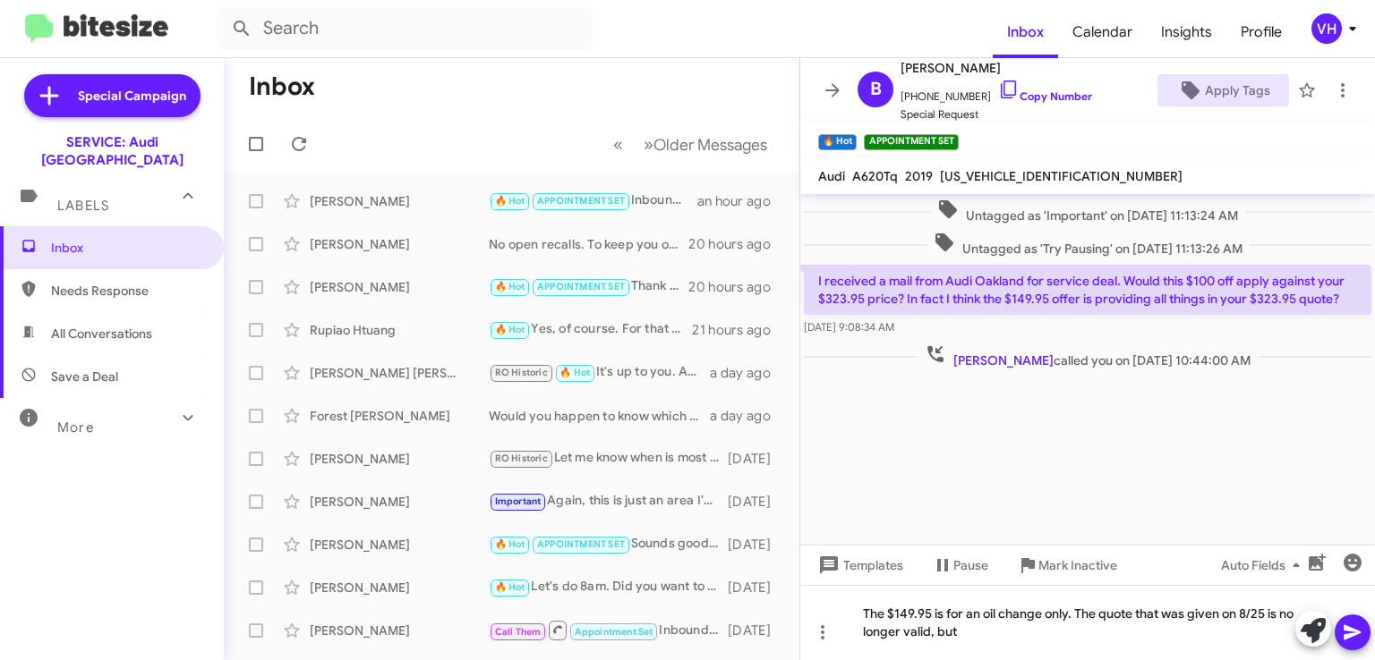
scroll to position [3604, 0]
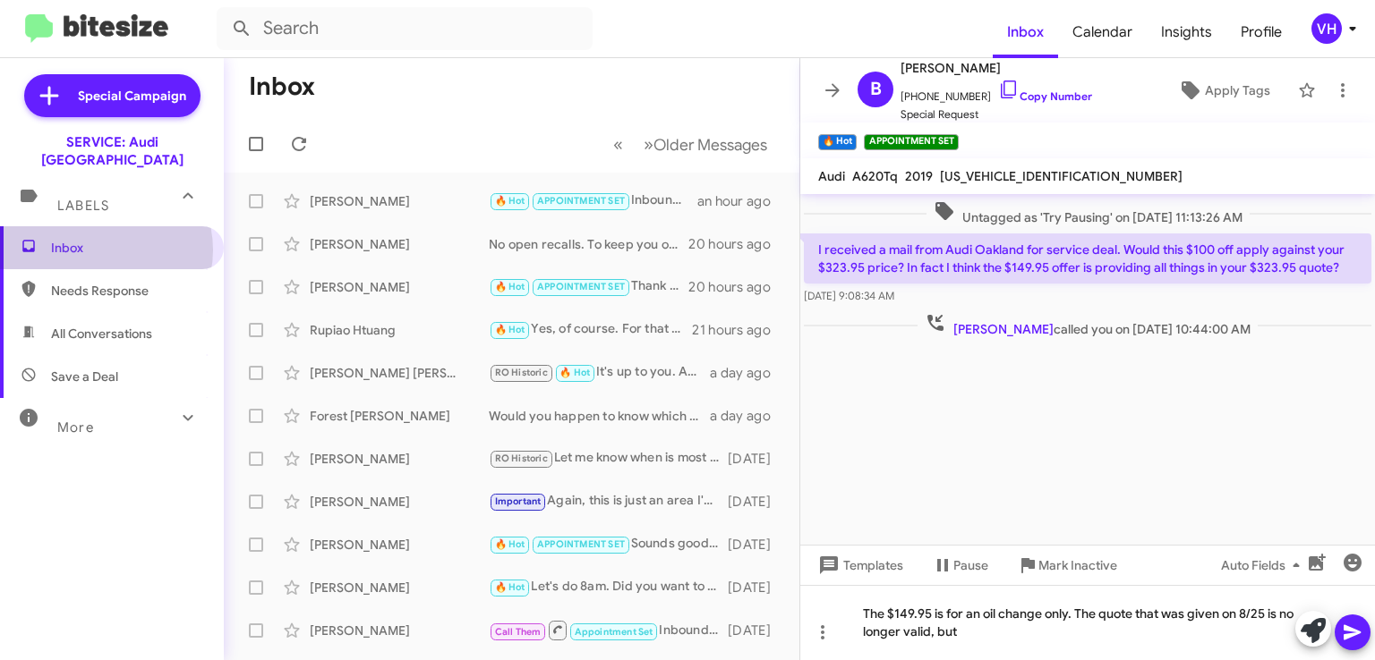
click at [100, 239] on span "Inbox" at bounding box center [127, 248] width 152 height 18
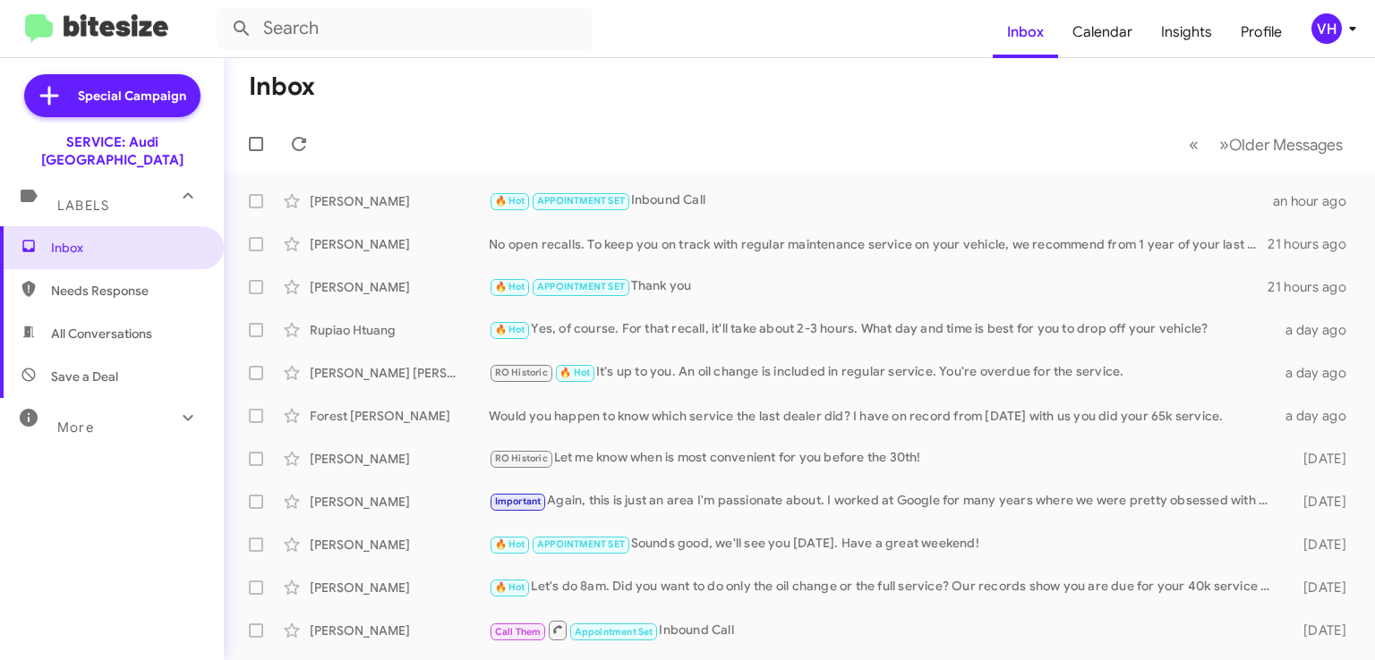
click at [389, 198] on div "[PERSON_NAME]" at bounding box center [399, 201] width 179 height 18
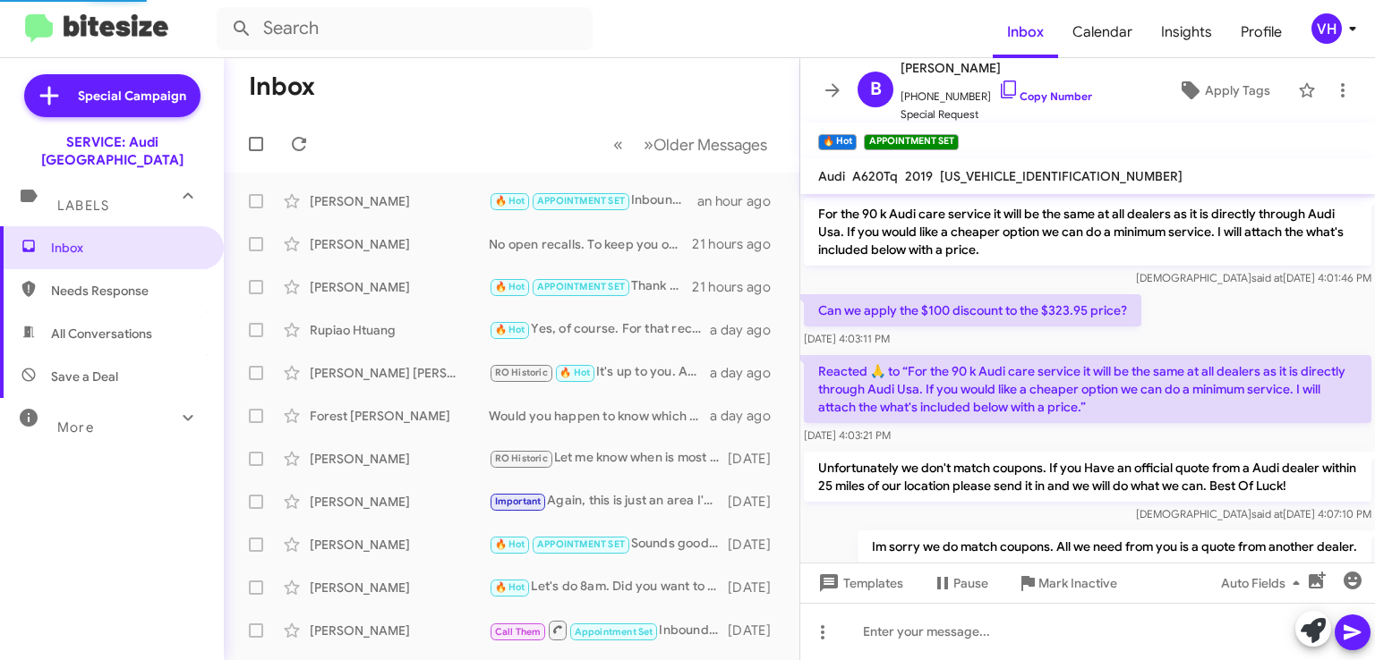
scroll to position [701, 0]
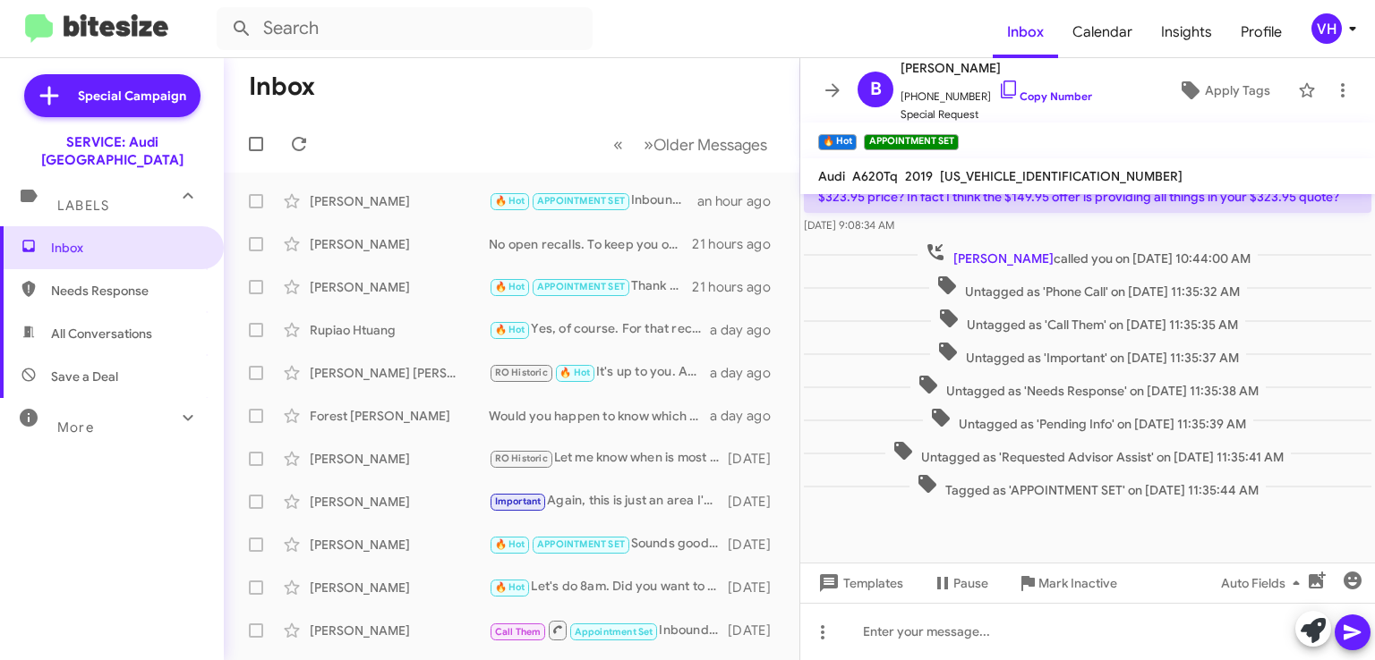
click at [1008, 174] on span "[US_VEHICLE_IDENTIFICATION_NUMBER]" at bounding box center [1061, 176] width 243 height 16
copy span "[US_VEHICLE_IDENTIFICATION_NUMBER]"
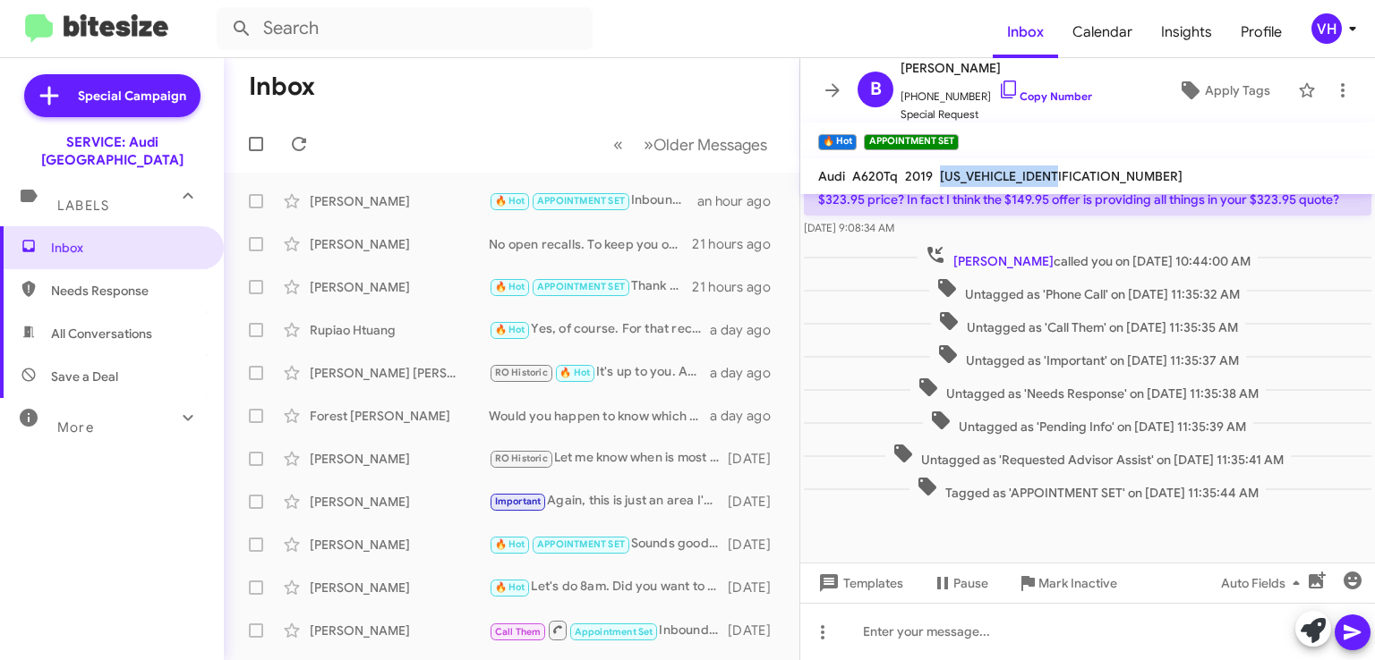
scroll to position [352, 0]
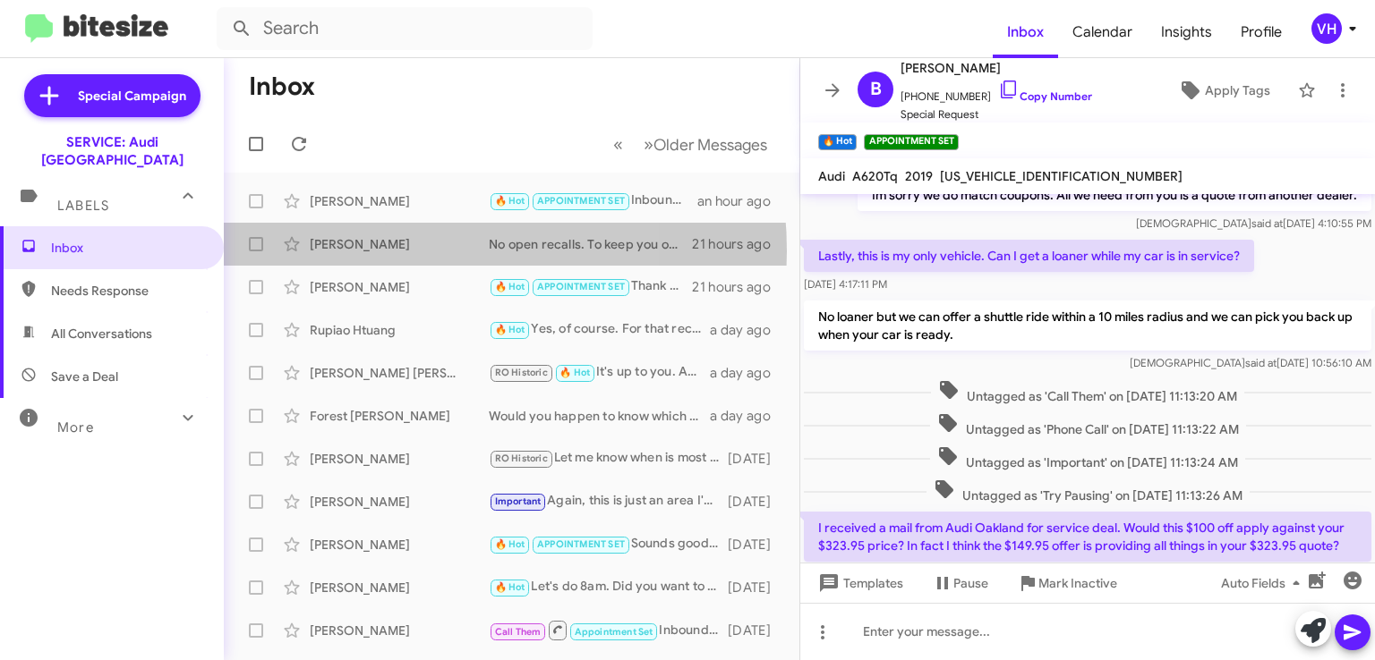
click at [381, 251] on div "[PERSON_NAME]" at bounding box center [399, 244] width 179 height 18
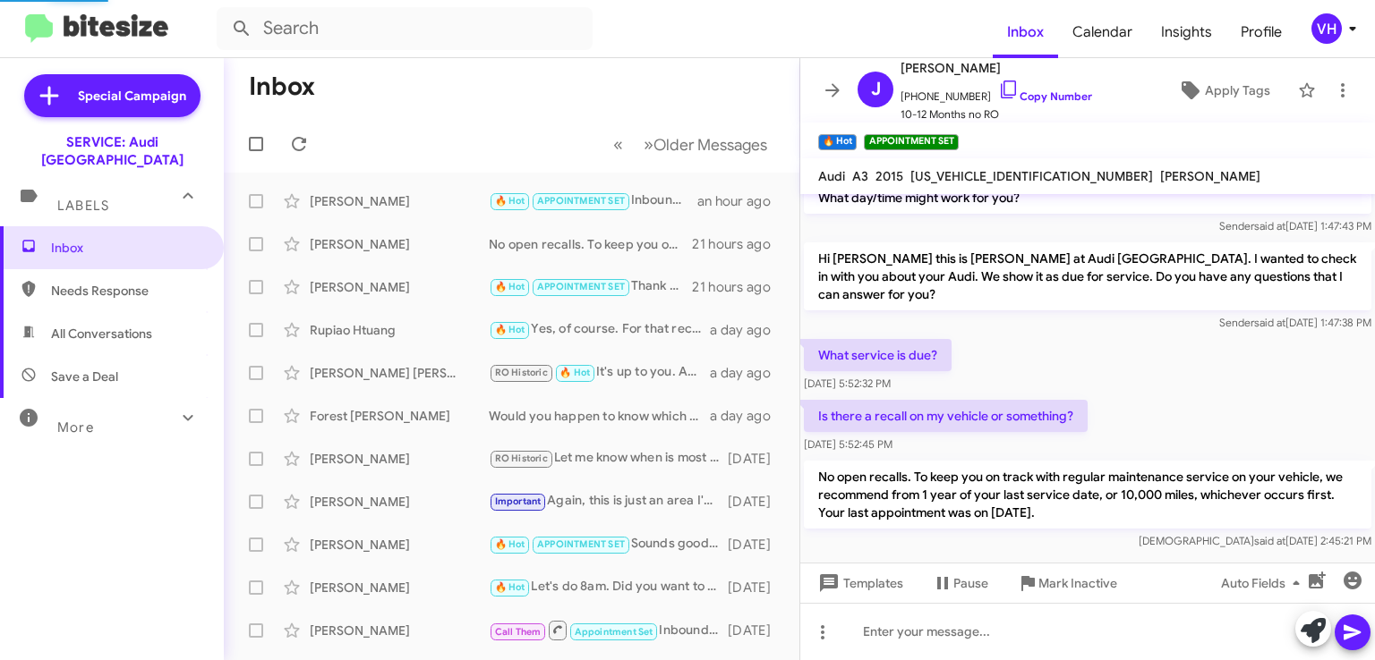
scroll to position [166, 0]
